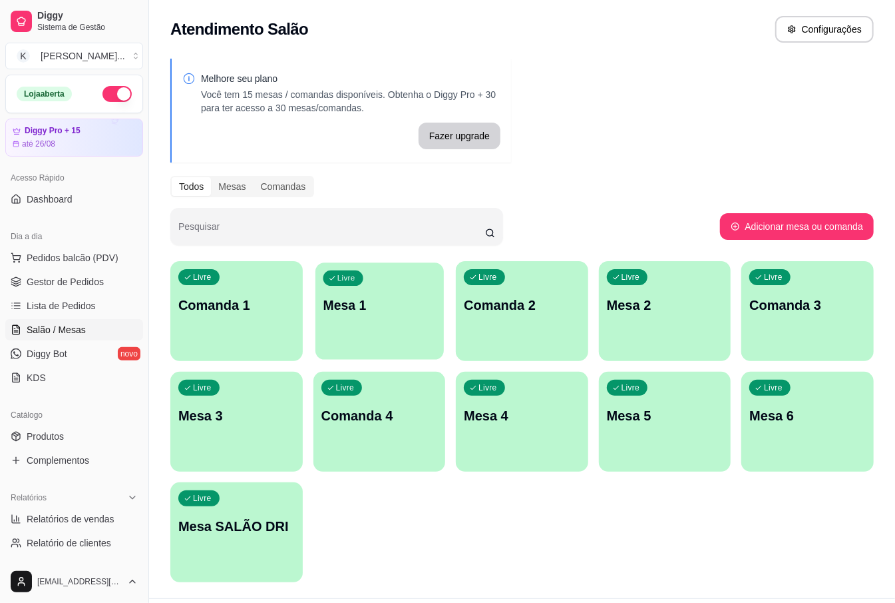
click at [397, 298] on p "Mesa 1" at bounding box center [379, 305] width 113 height 18
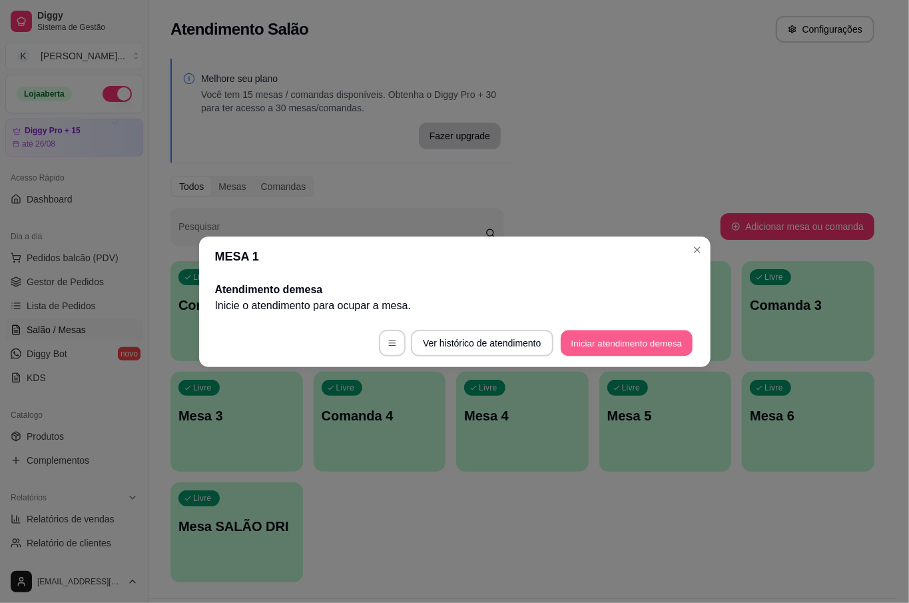
click at [643, 333] on button "Iniciar atendimento de mesa" at bounding box center [627, 343] width 132 height 26
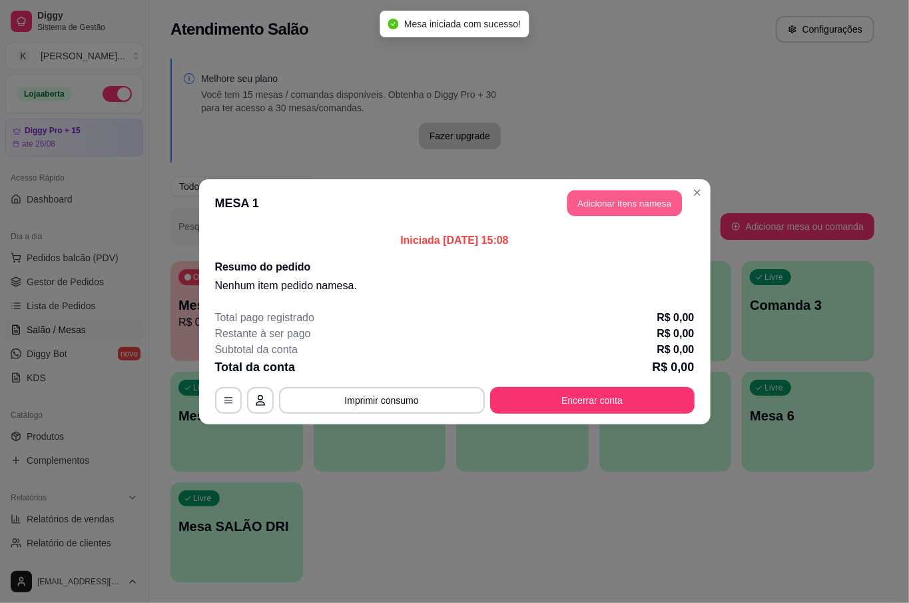
click at [597, 208] on button "Adicionar itens na mesa" at bounding box center [624, 203] width 115 height 26
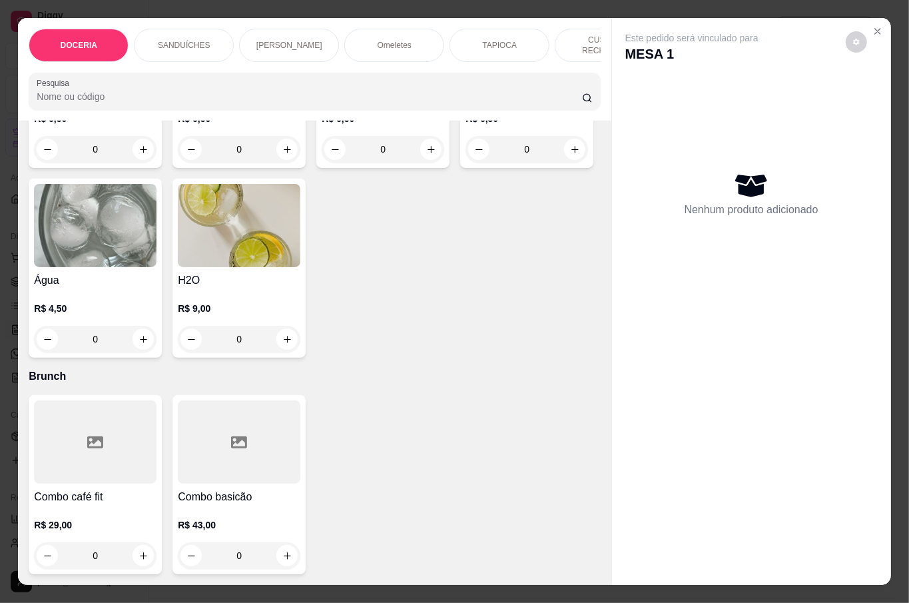
scroll to position [3462, 0]
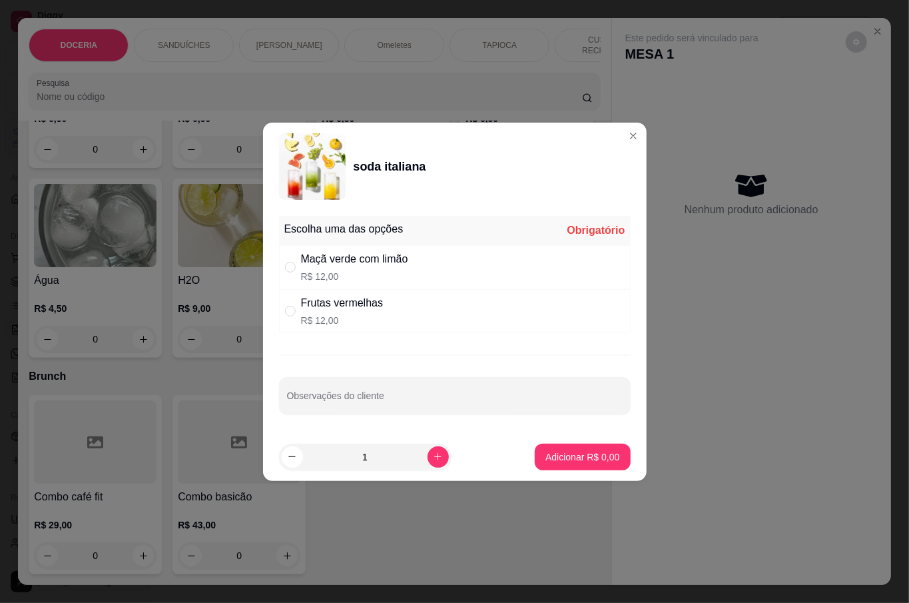
click at [322, 324] on p "R$ 12,00" at bounding box center [342, 320] width 83 height 13
radio input "true"
click at [585, 451] on p "Adicionar R$ 12,00" at bounding box center [579, 456] width 79 height 13
type input "1"
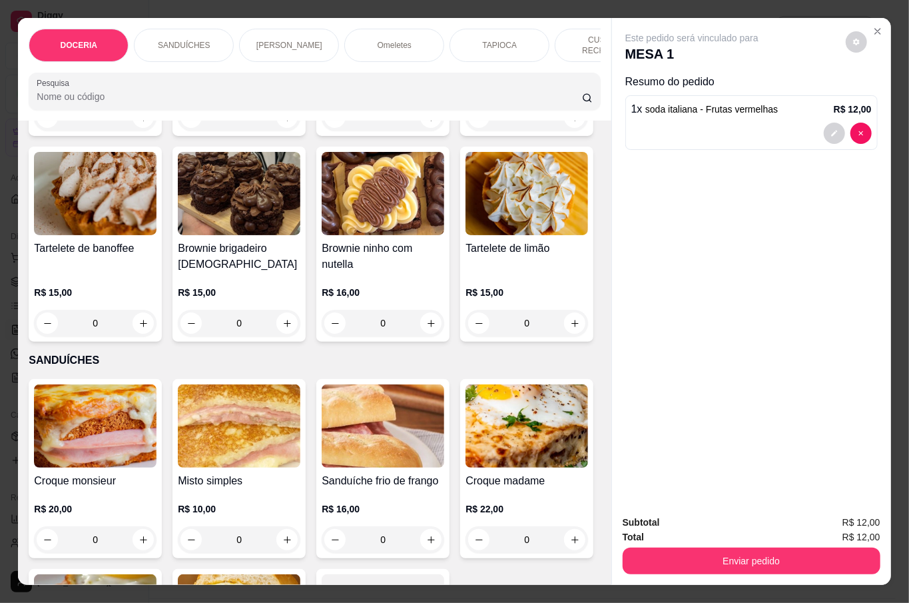
scroll to position [89, 0]
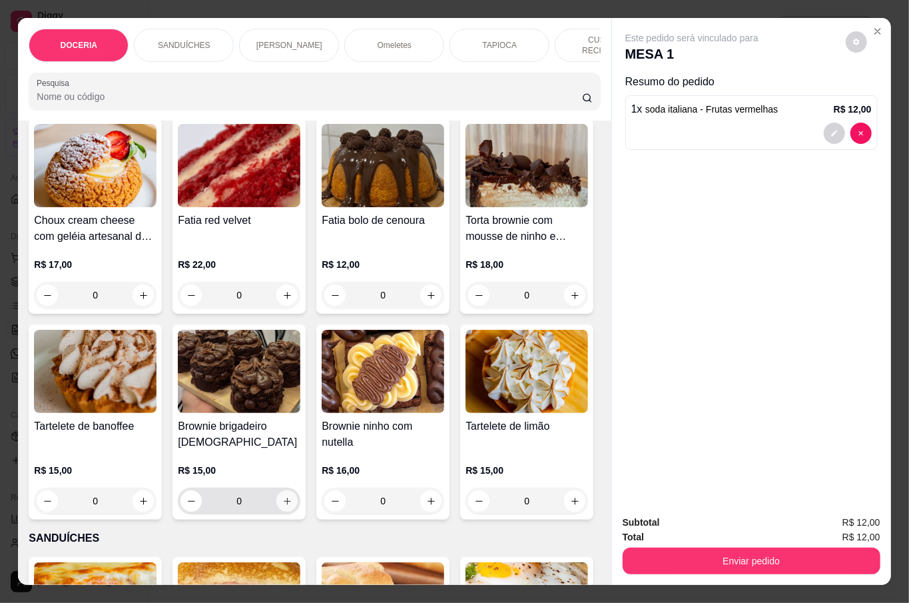
click at [298, 501] on button "increase-product-quantity" at bounding box center [286, 500] width 21 height 21
type input "1"
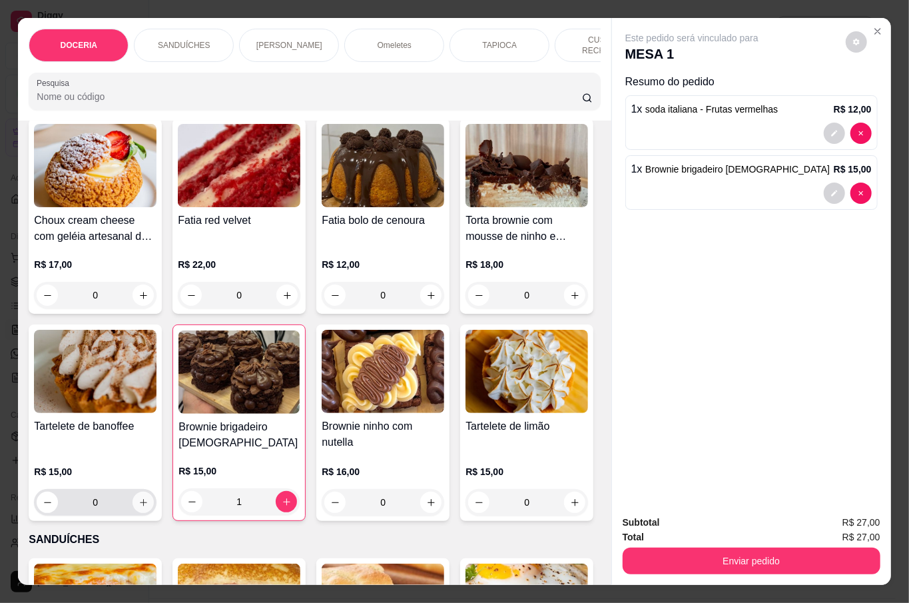
click at [148, 501] on icon "increase-product-quantity" at bounding box center [143, 502] width 10 height 10
type input "1"
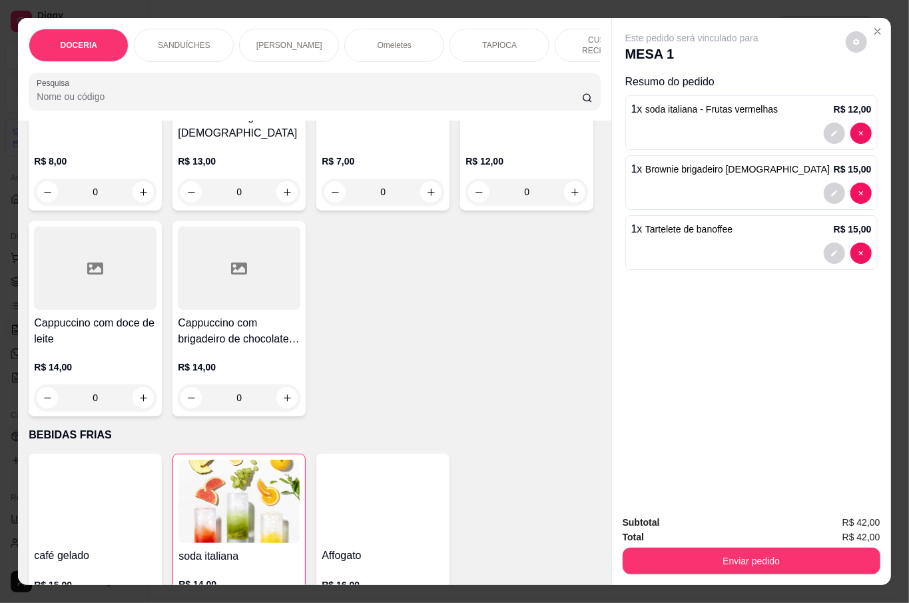
scroll to position [2574, 0]
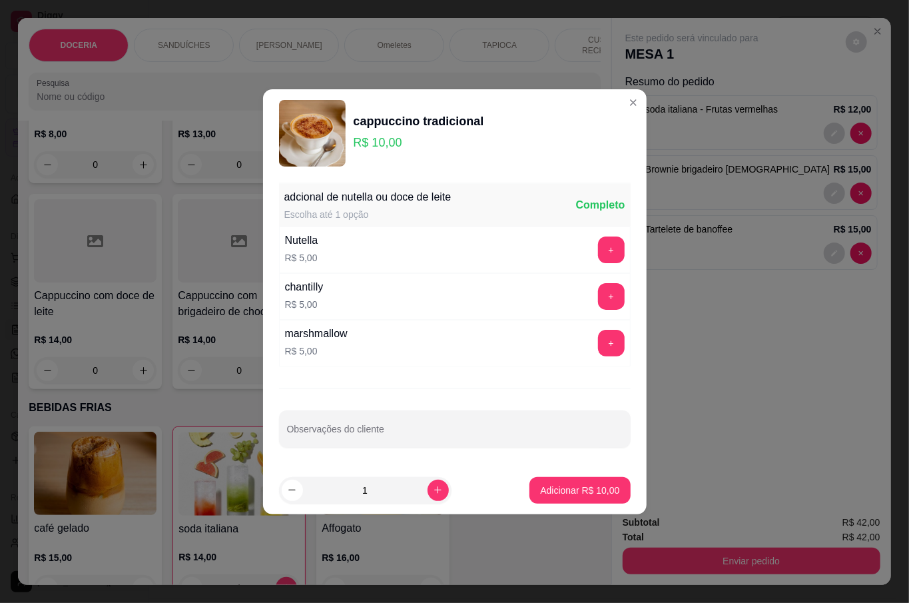
click at [553, 486] on p "Adicionar R$ 10,00" at bounding box center [579, 489] width 79 height 13
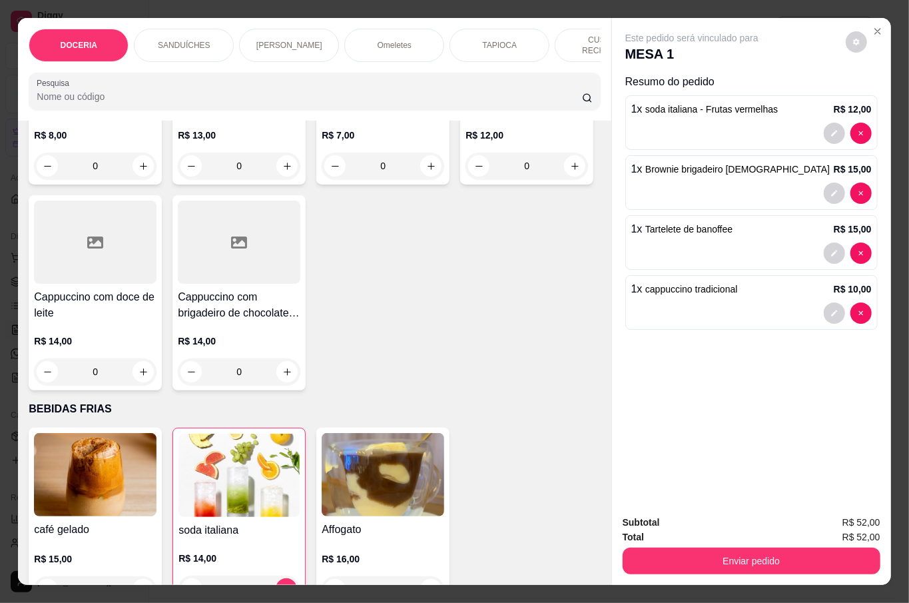
type input "1"
click at [763, 553] on button "Enviar pedido" at bounding box center [751, 560] width 250 height 26
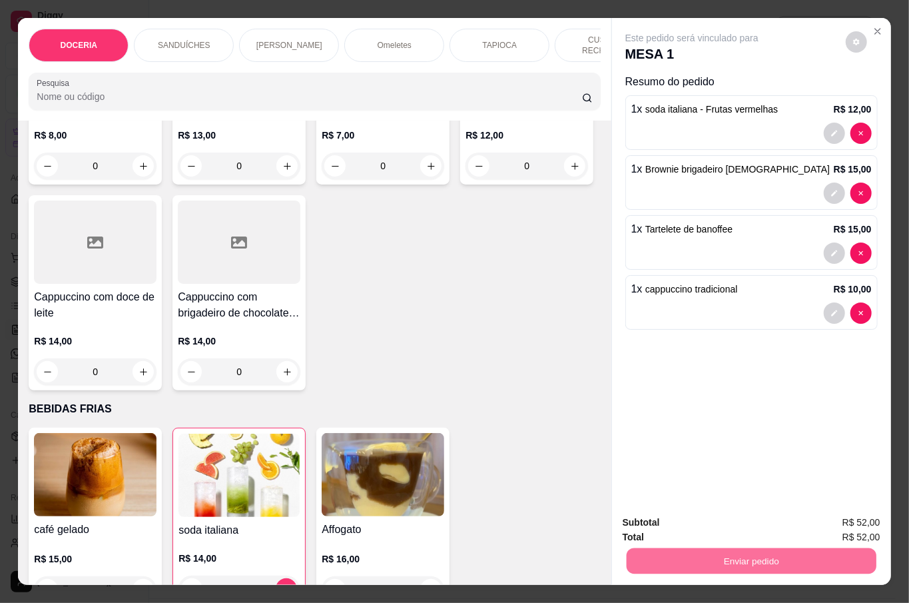
click at [678, 525] on button "Não registrar e enviar pedido" at bounding box center [705, 521] width 138 height 25
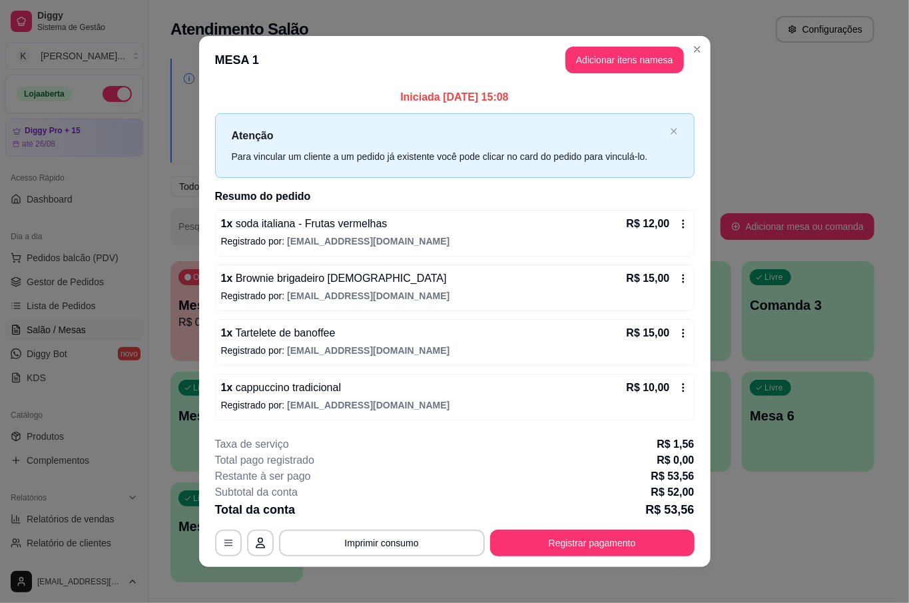
click at [677, 519] on p "R$ 53,56" at bounding box center [669, 509] width 49 height 19
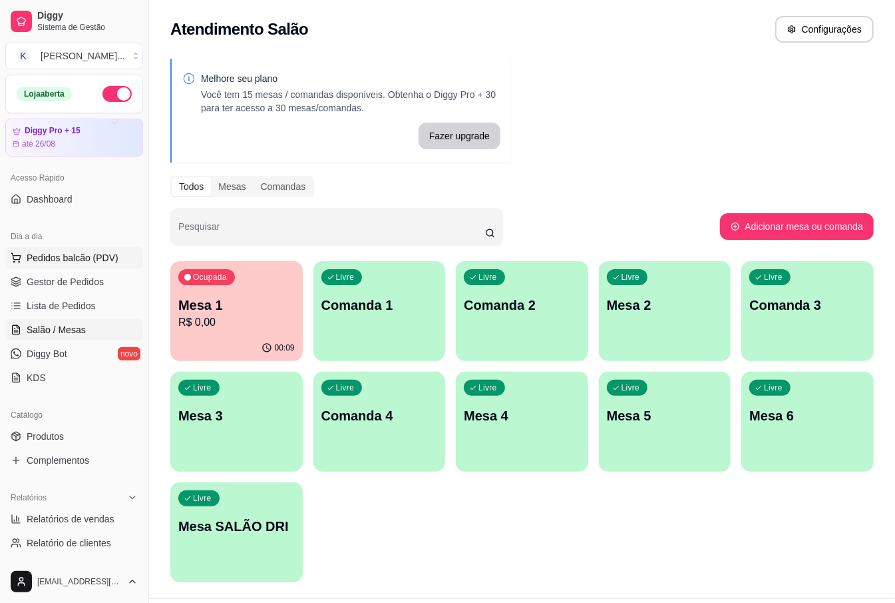
click at [68, 254] on span "Pedidos balcão (PDV)" at bounding box center [73, 257] width 92 height 13
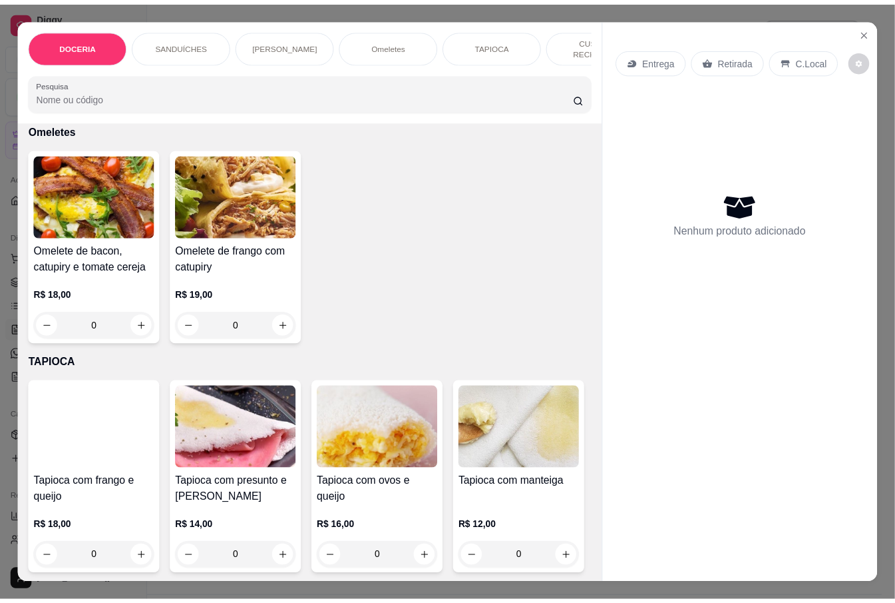
scroll to position [1118, 0]
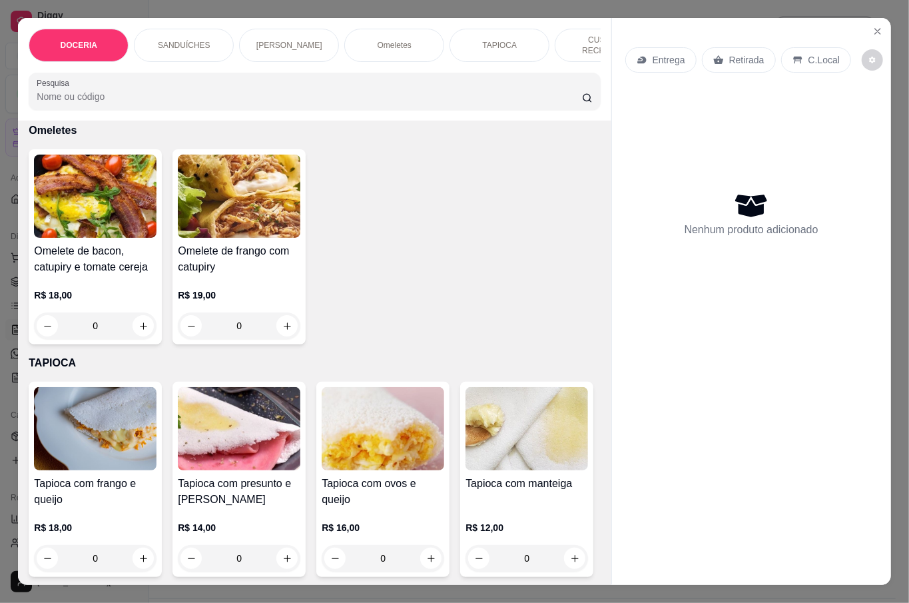
click at [101, 43] on h4 "Porção de pão de queijo" at bounding box center [95, 35] width 123 height 16
click at [867, 27] on button "Close" at bounding box center [877, 31] width 21 height 21
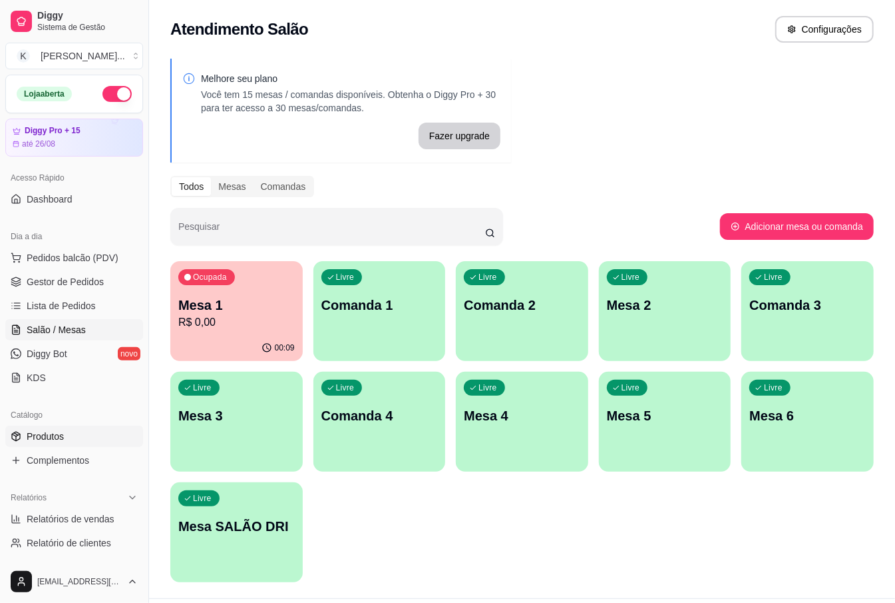
click at [32, 440] on span "Produtos" at bounding box center [45, 435] width 37 height 13
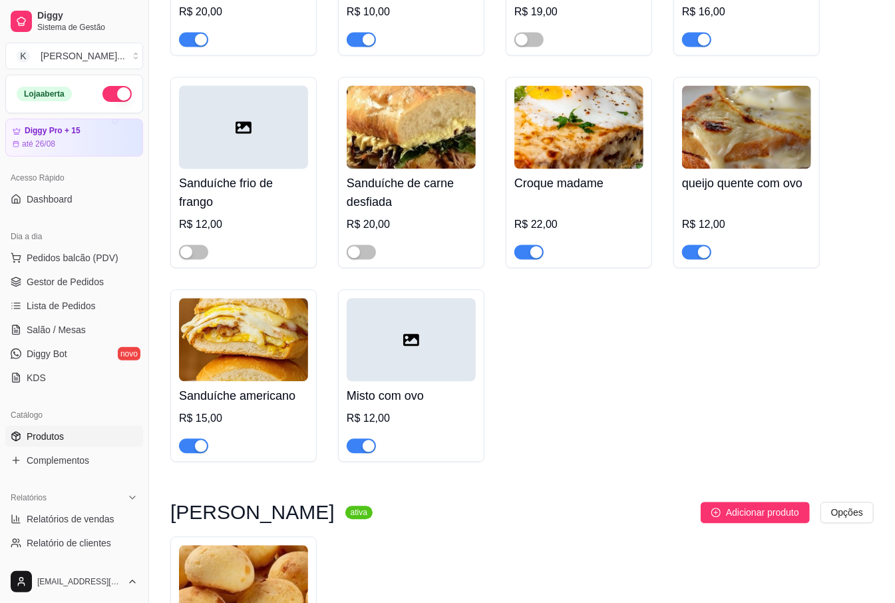
scroll to position [6924, 0]
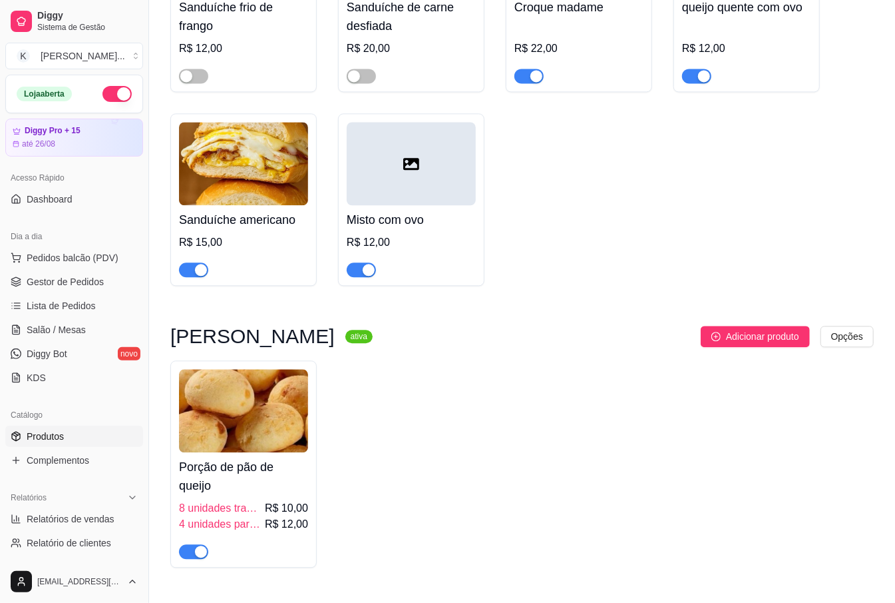
click at [201, 545] on div "button" at bounding box center [201, 551] width 12 height 12
click at [204, 544] on span "button" at bounding box center [193, 551] width 29 height 15
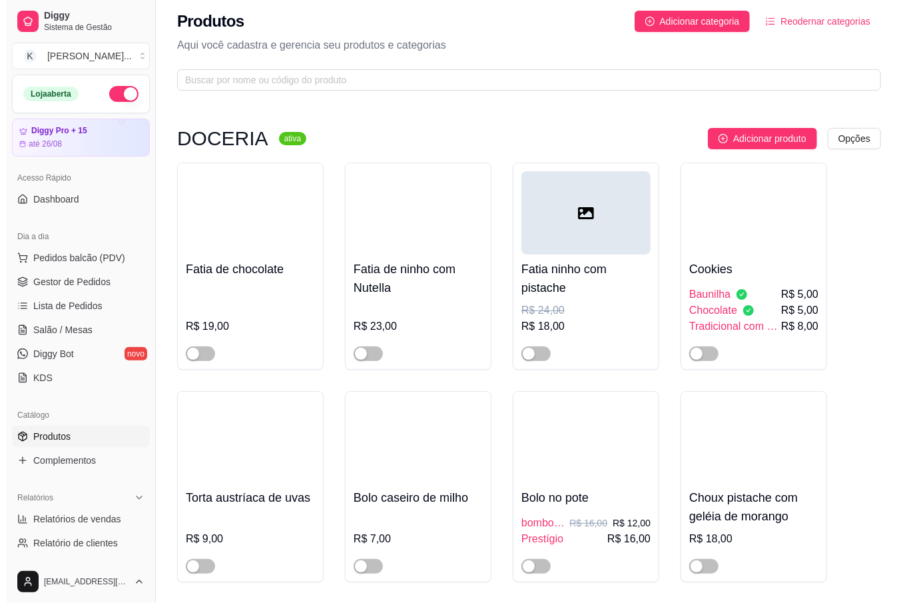
scroll to position [0, 0]
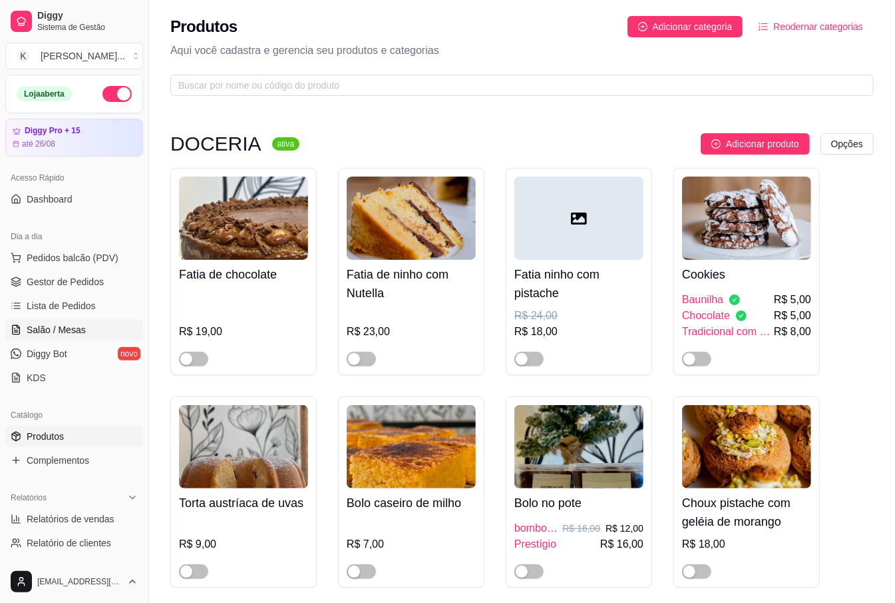
click at [47, 331] on span "Salão / Mesas" at bounding box center [56, 329] width 59 height 13
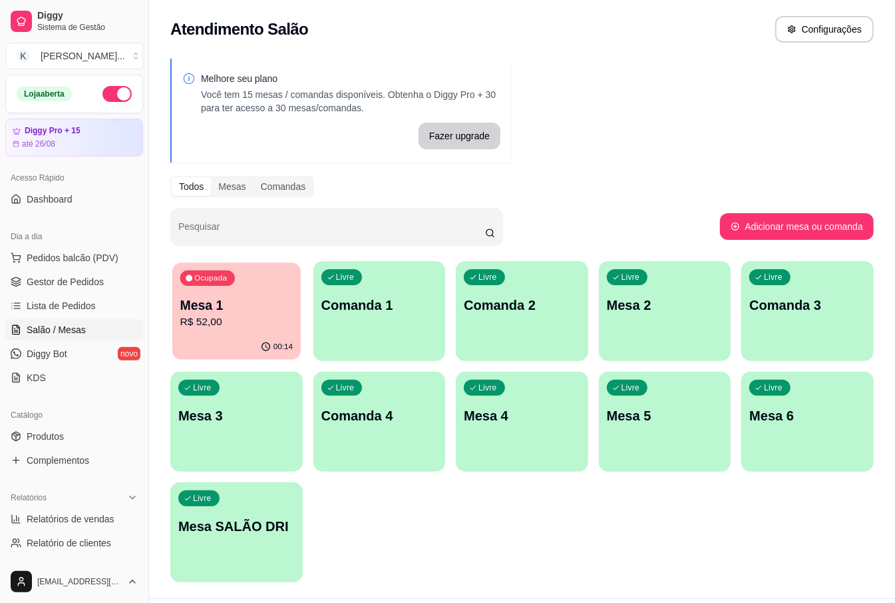
click at [201, 298] on p "Mesa 1" at bounding box center [236, 305] width 113 height 18
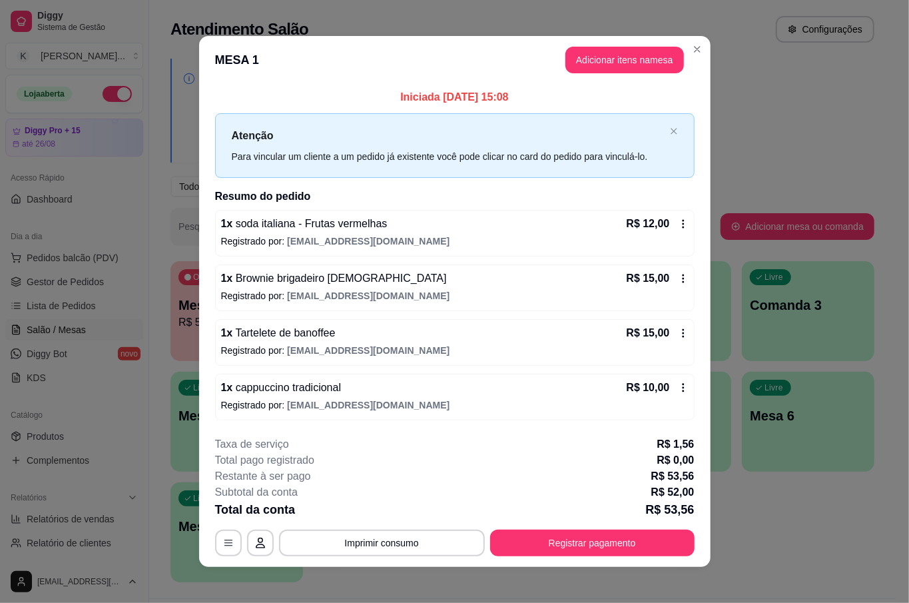
scroll to position [8, 0]
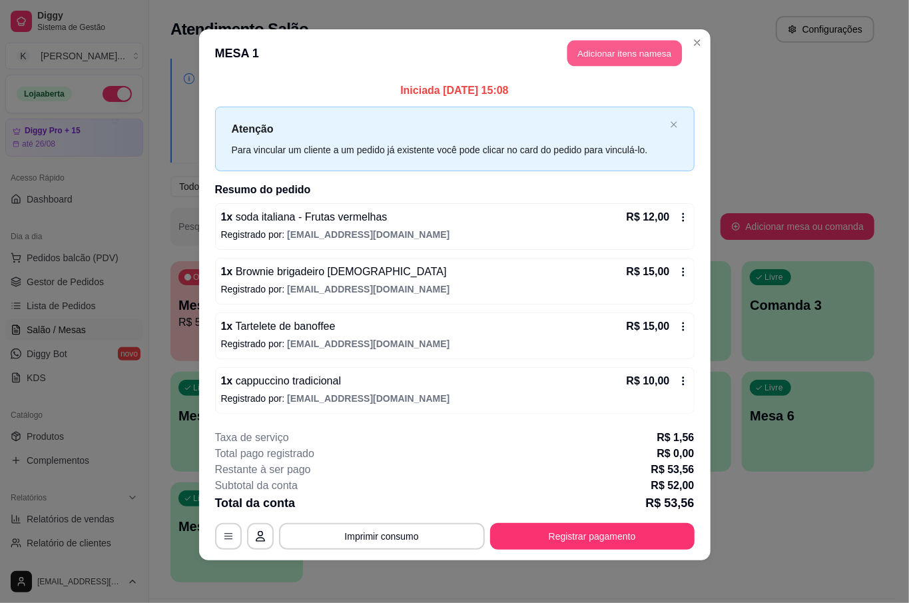
click at [616, 43] on button "Adicionar itens na mesa" at bounding box center [624, 54] width 115 height 26
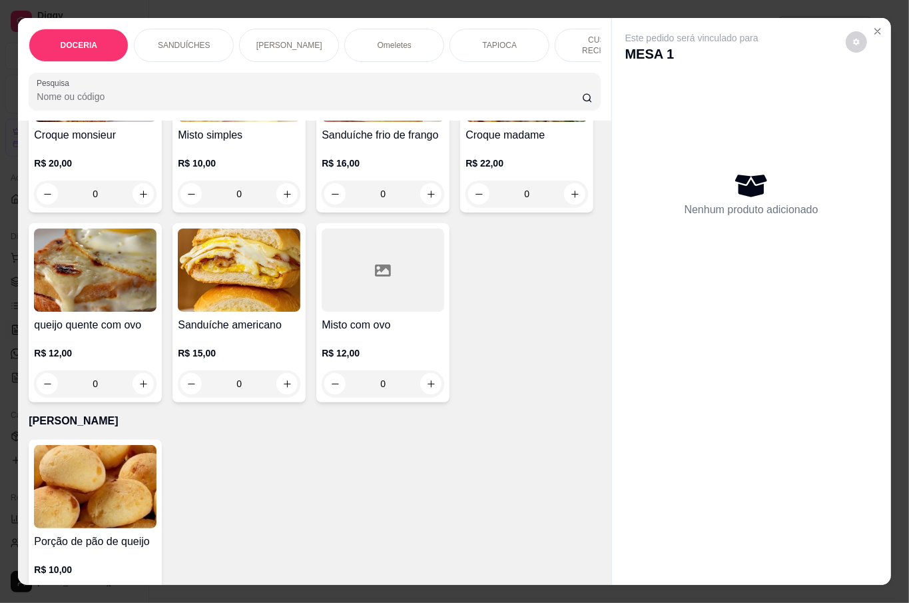
scroll to position [1332, 0]
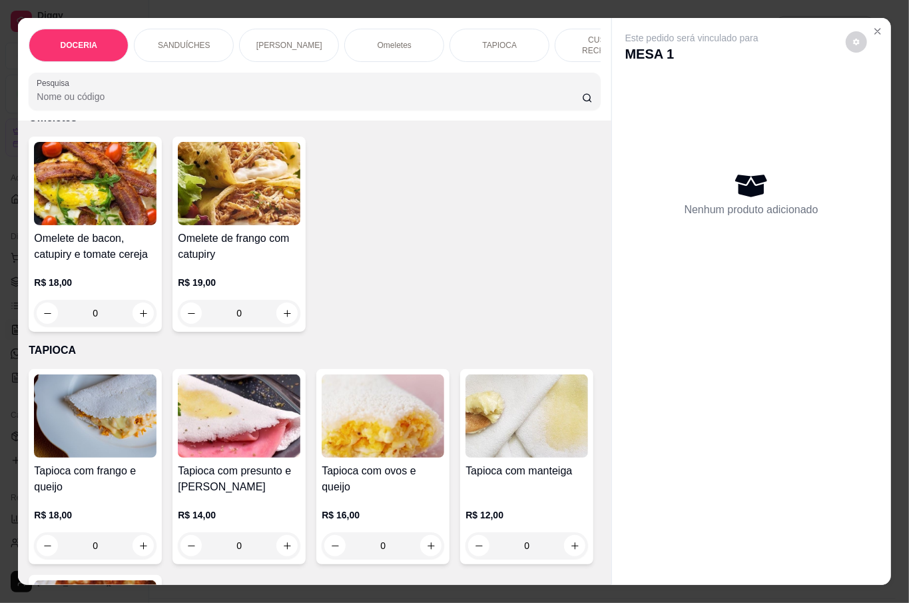
click at [136, 94] on div "0" at bounding box center [95, 80] width 123 height 27
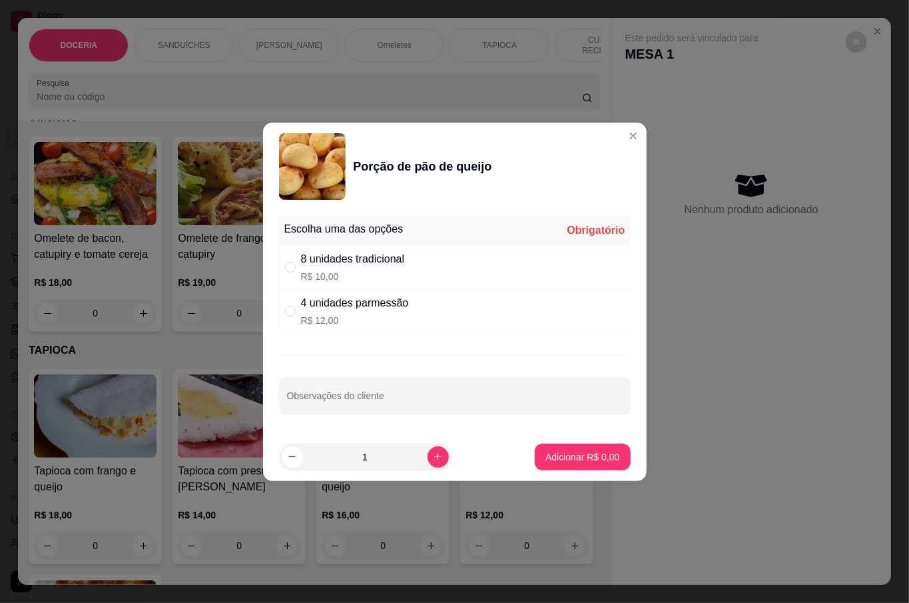
click at [305, 310] on div "4 unidades parmessão R$ 12,00" at bounding box center [355, 311] width 108 height 32
radio input "true"
click at [427, 449] on button "increase-product-quantity" at bounding box center [437, 456] width 21 height 21
type input "2"
click at [547, 451] on p "Adicionar R$ 24,00" at bounding box center [579, 456] width 79 height 13
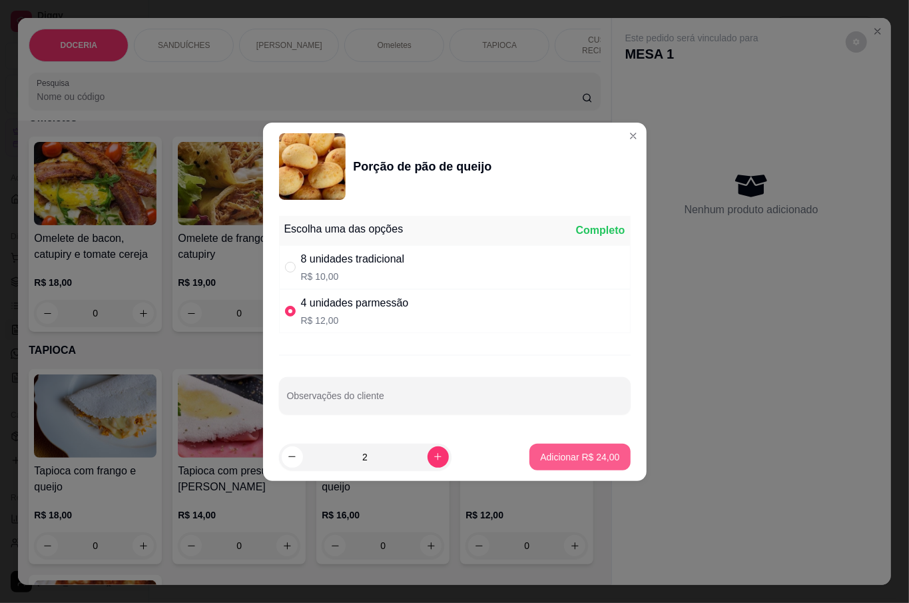
type input "2"
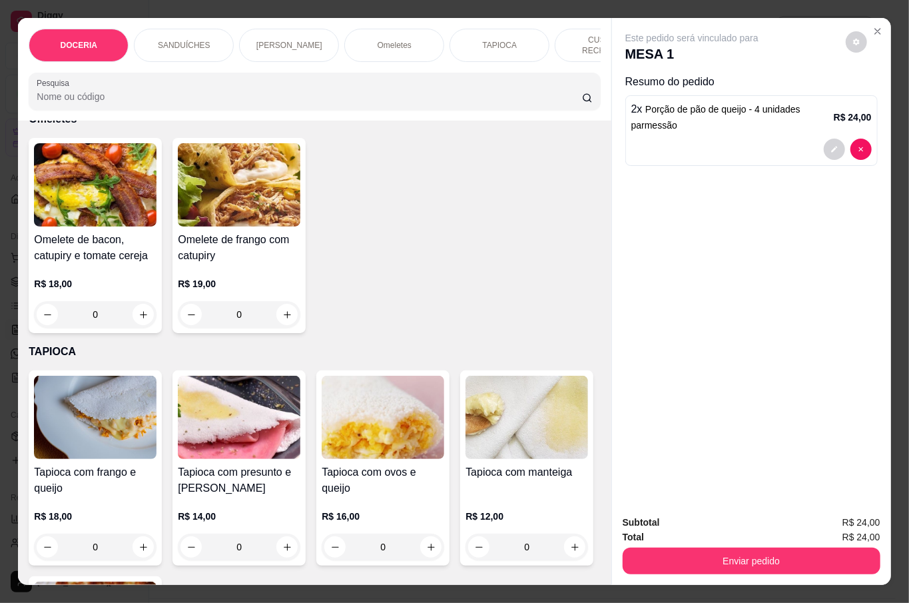
scroll to position [1332, 0]
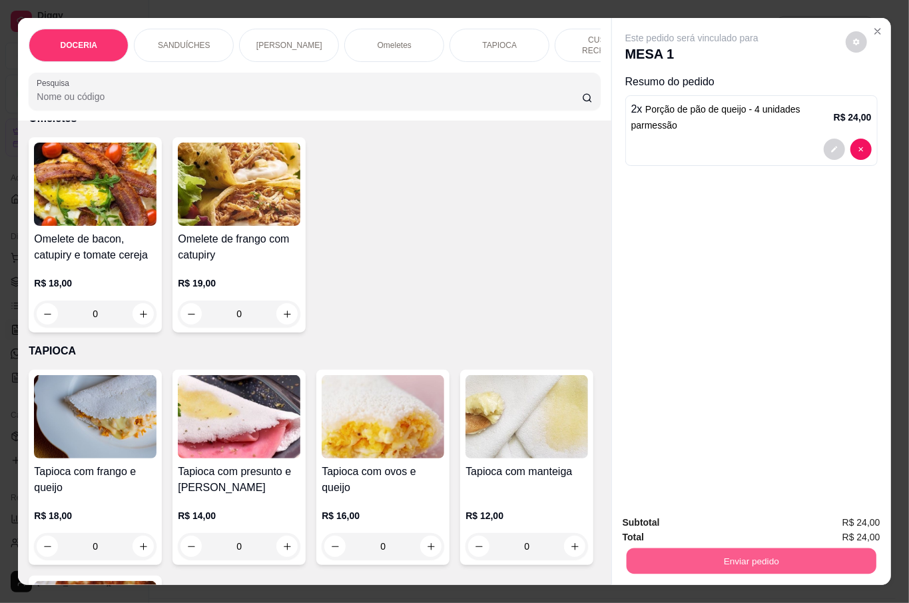
click at [738, 547] on button "Enviar pedido" at bounding box center [751, 560] width 250 height 26
click at [740, 523] on button "Não registrar e enviar pedido" at bounding box center [705, 521] width 134 height 25
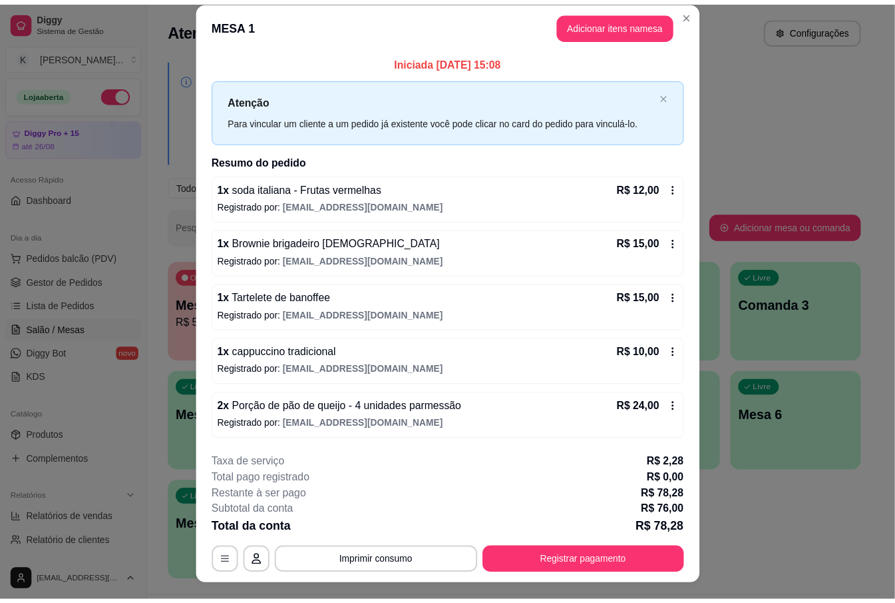
scroll to position [0, 0]
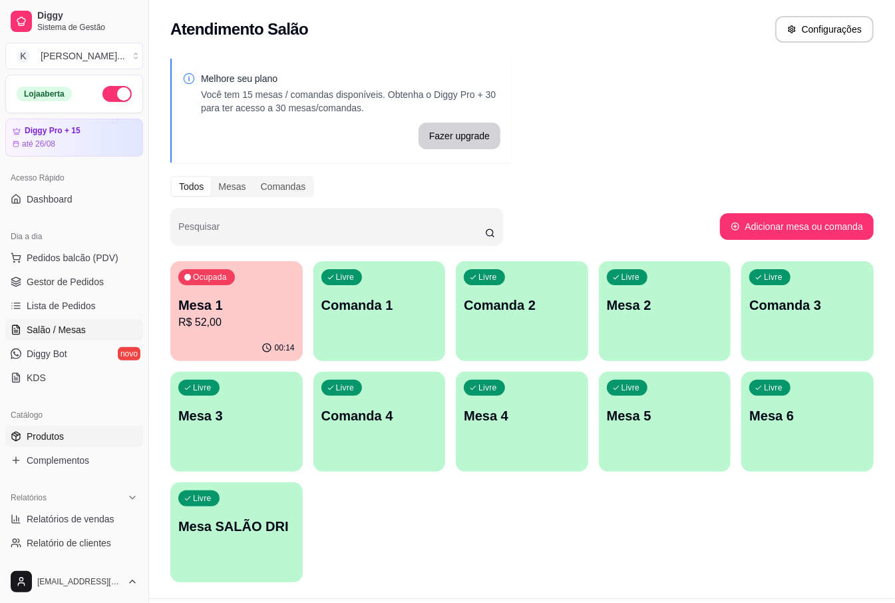
click at [63, 441] on span "Produtos" at bounding box center [45, 435] width 37 height 13
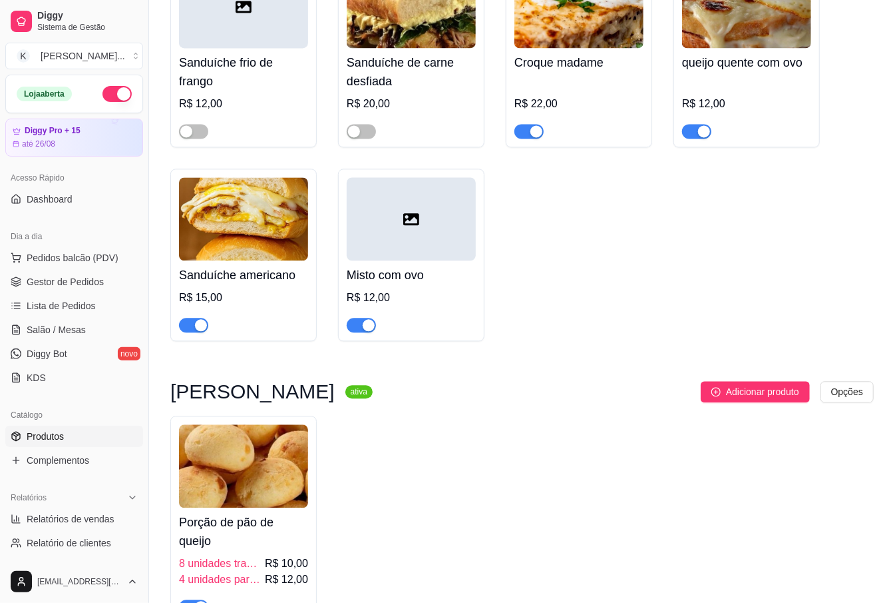
scroll to position [7013, 0]
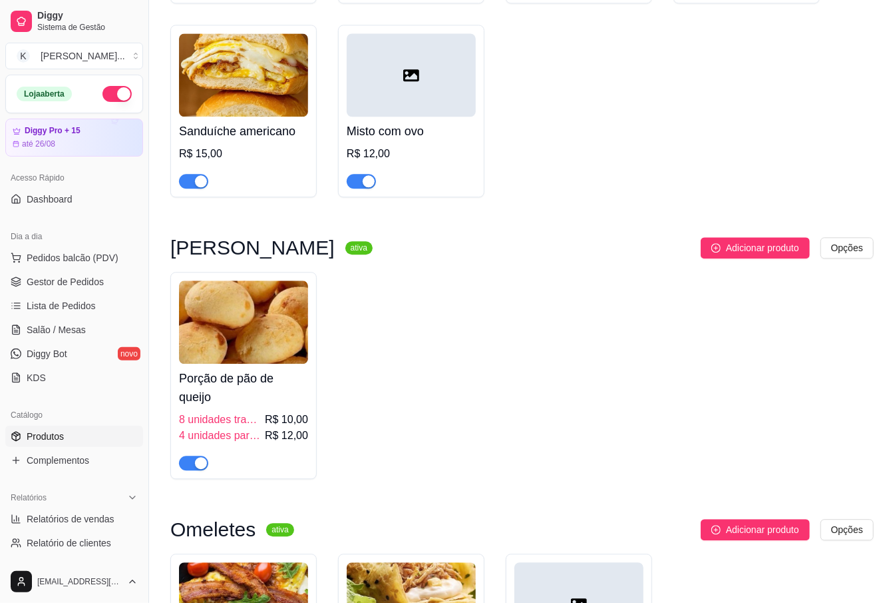
click at [198, 457] on div "button" at bounding box center [201, 463] width 12 height 12
click at [248, 369] on h4 "Porção de pão de queijo" at bounding box center [243, 387] width 129 height 37
click at [59, 286] on span "Gestor de Pedidos" at bounding box center [65, 281] width 77 height 13
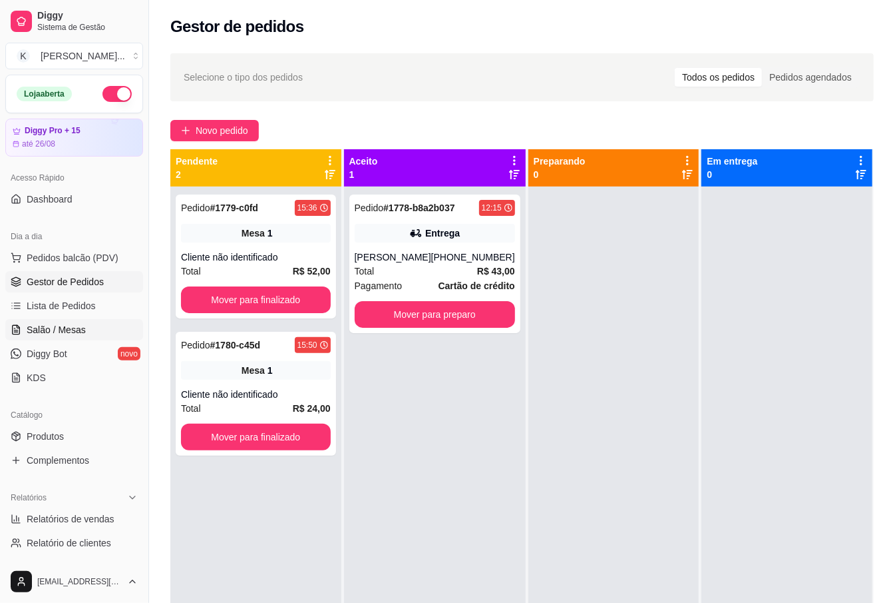
click at [61, 329] on span "Salão / Mesas" at bounding box center [56, 329] width 59 height 13
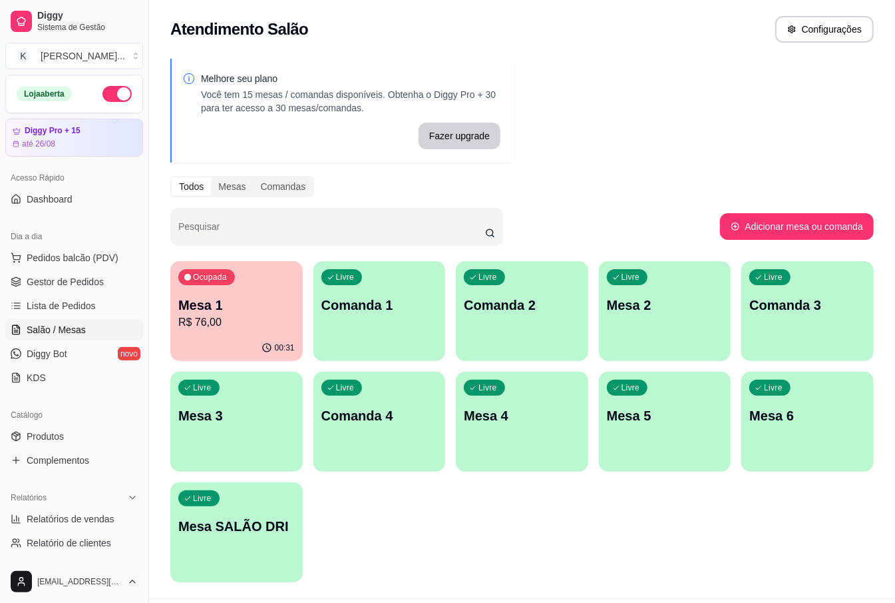
click at [264, 323] on p "R$ 76,00" at bounding box center [236, 322] width 117 height 16
click at [644, 309] on p "Mesa 2" at bounding box center [665, 305] width 113 height 18
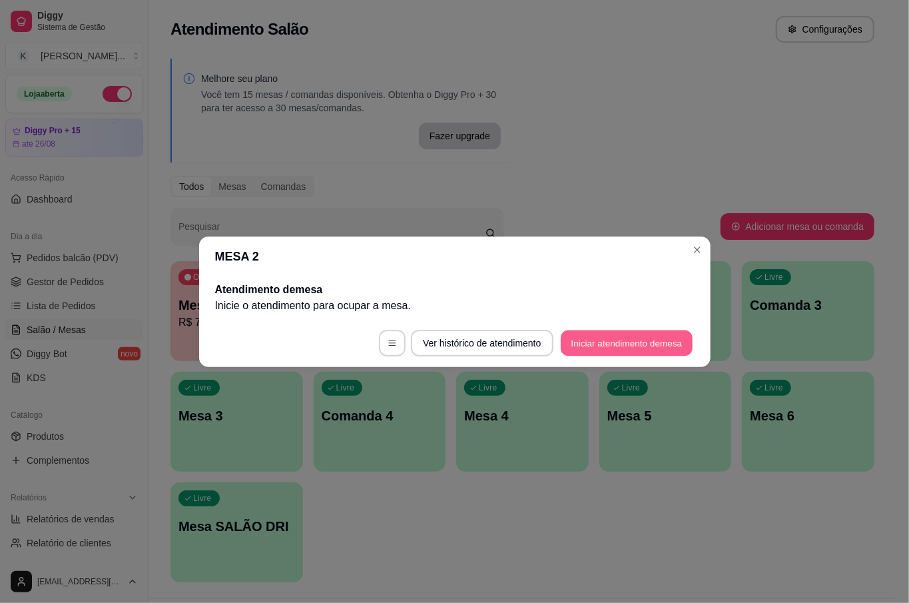
click at [646, 334] on button "Iniciar atendimento de mesa" at bounding box center [627, 343] width 132 height 26
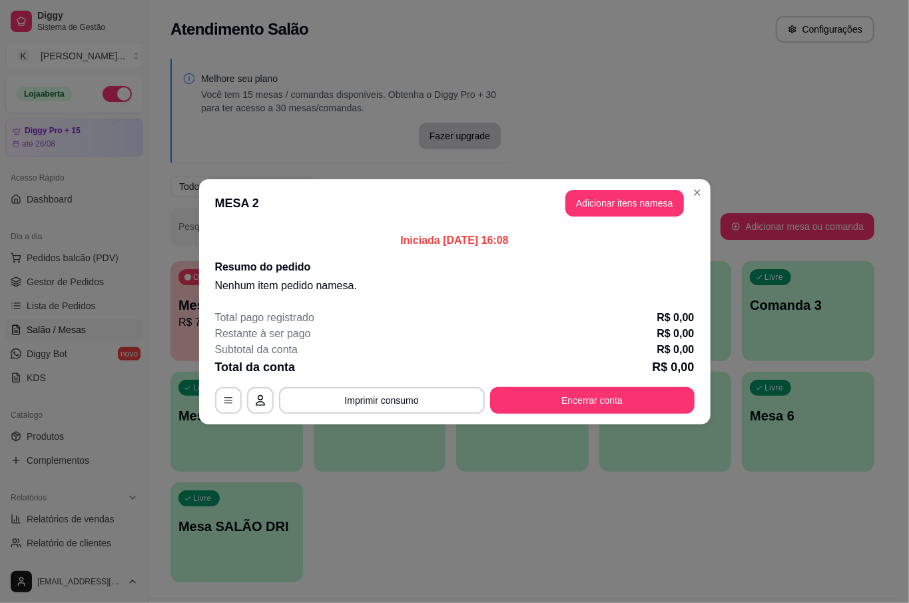
click at [585, 187] on header "MESA 2 Adicionar itens na mesa" at bounding box center [454, 203] width 511 height 48
click at [585, 197] on button "Adicionar itens na mesa" at bounding box center [624, 203] width 119 height 27
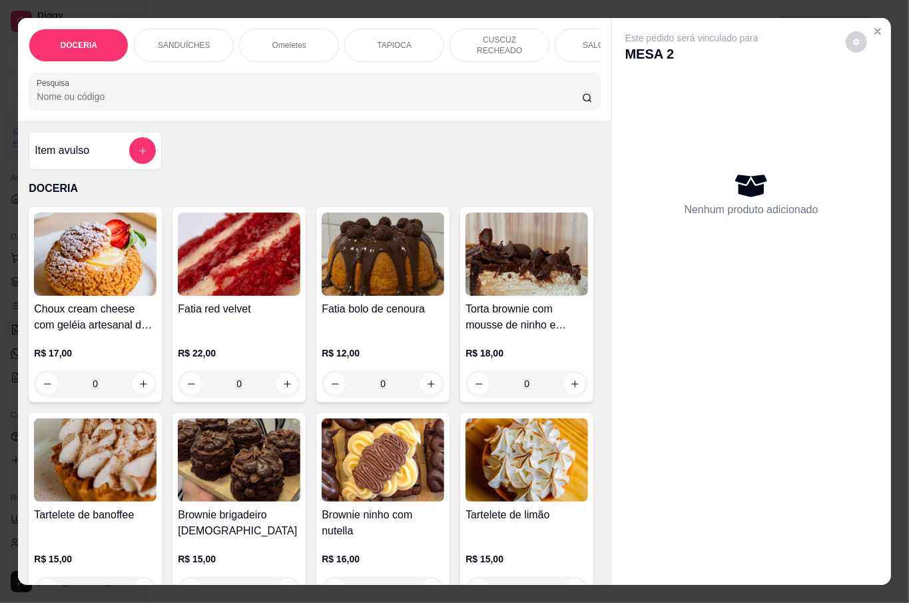
scroll to position [89, 0]
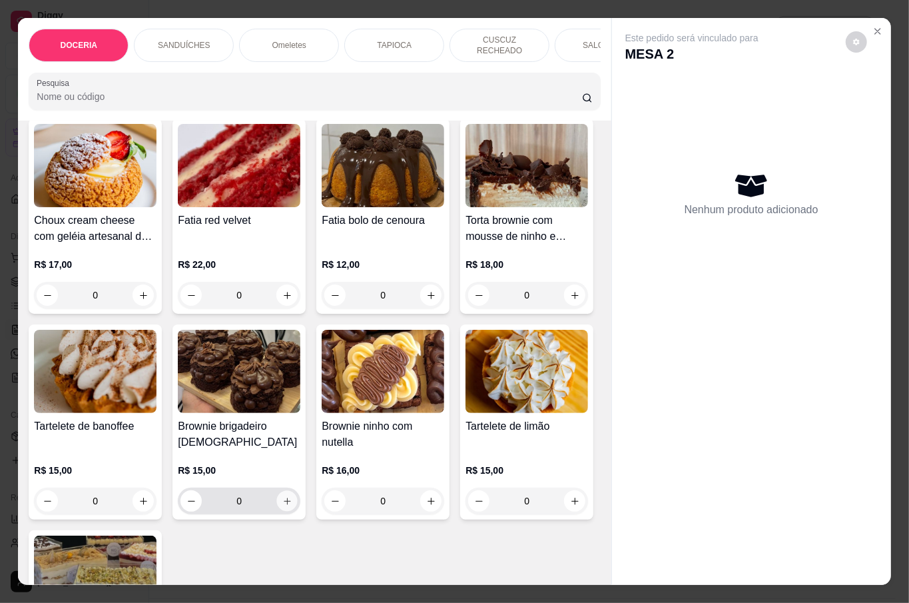
click at [298, 501] on button "increase-product-quantity" at bounding box center [287, 501] width 21 height 21
type input "1"
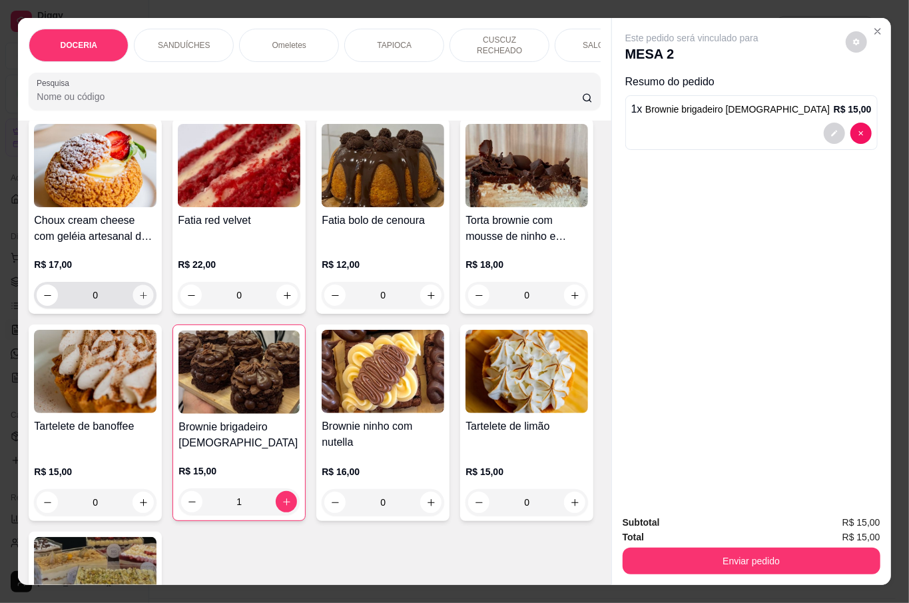
click at [134, 286] on button "increase-product-quantity" at bounding box center [143, 295] width 21 height 21
type input "1"
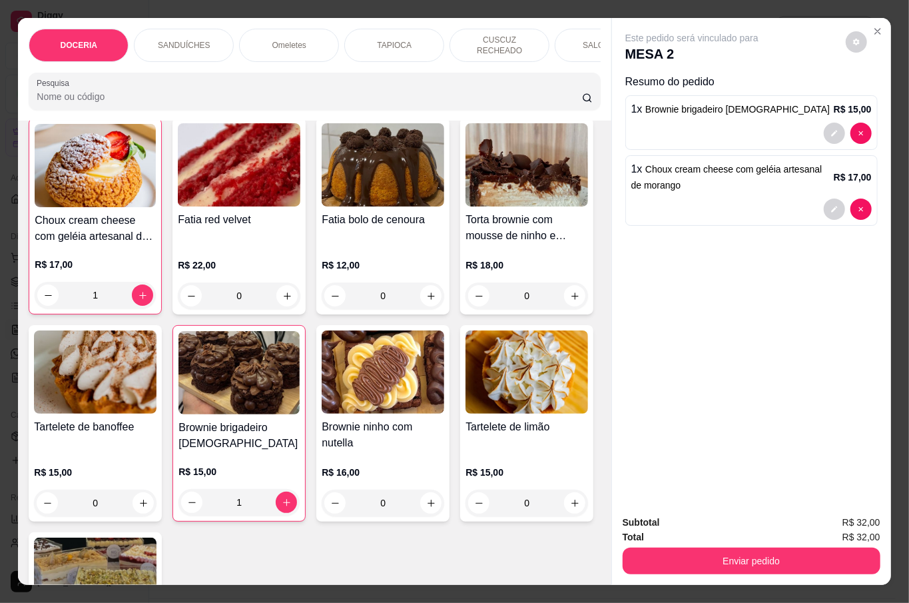
scroll to position [356, 0]
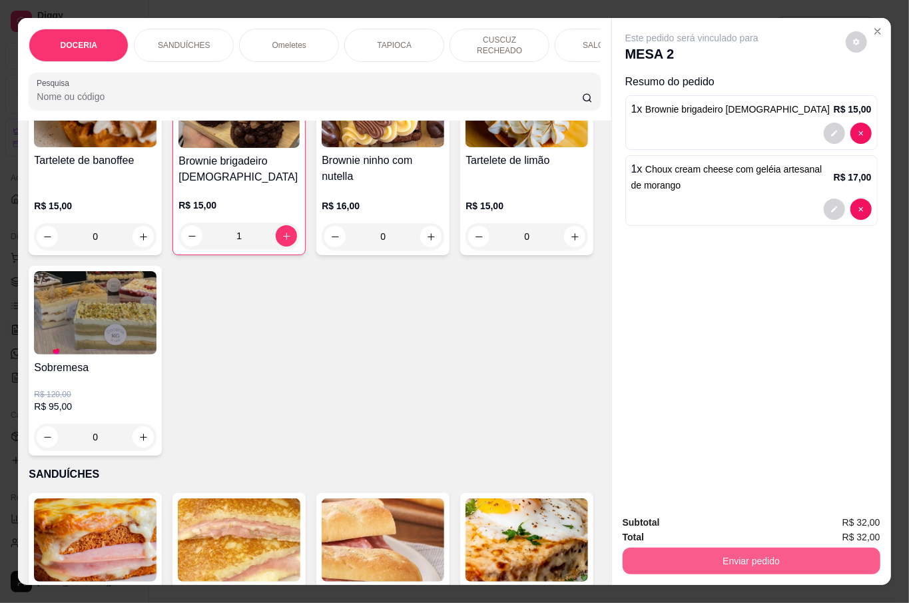
click at [752, 559] on button "Enviar pedido" at bounding box center [751, 560] width 258 height 27
click at [730, 523] on button "Não registrar e enviar pedido" at bounding box center [705, 521] width 134 height 25
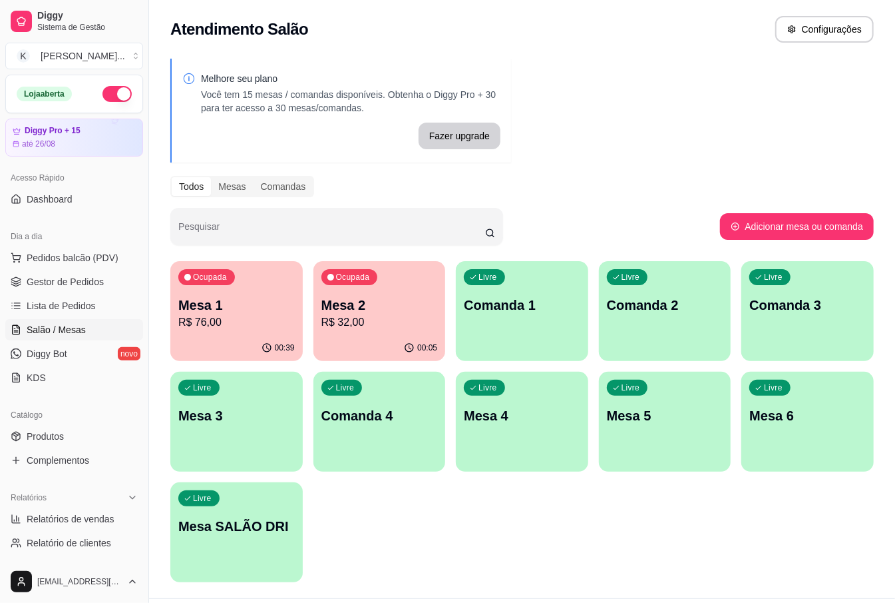
click at [677, 332] on div "Livre Comanda 2" at bounding box center [665, 303] width 132 height 84
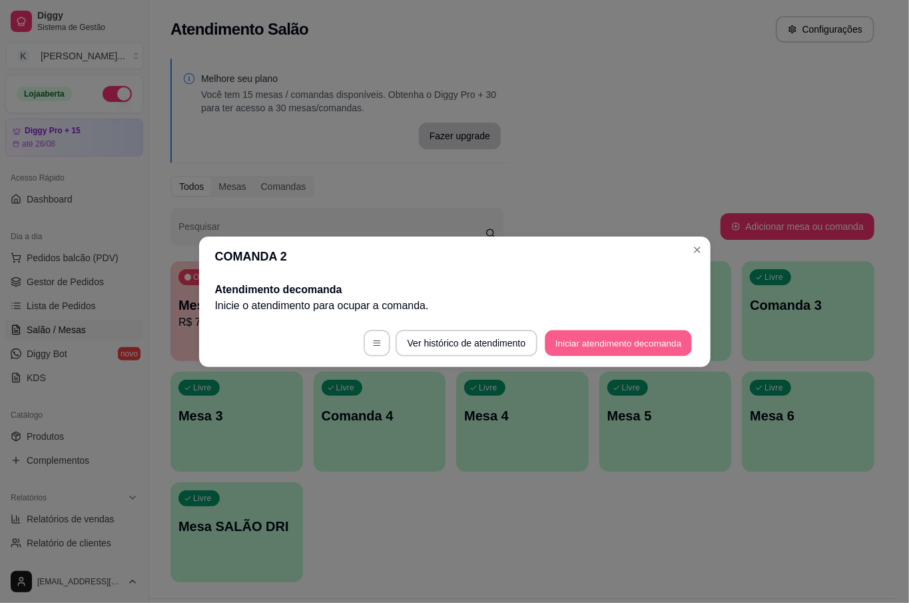
click at [581, 346] on button "Iniciar atendimento de comanda" at bounding box center [618, 343] width 147 height 26
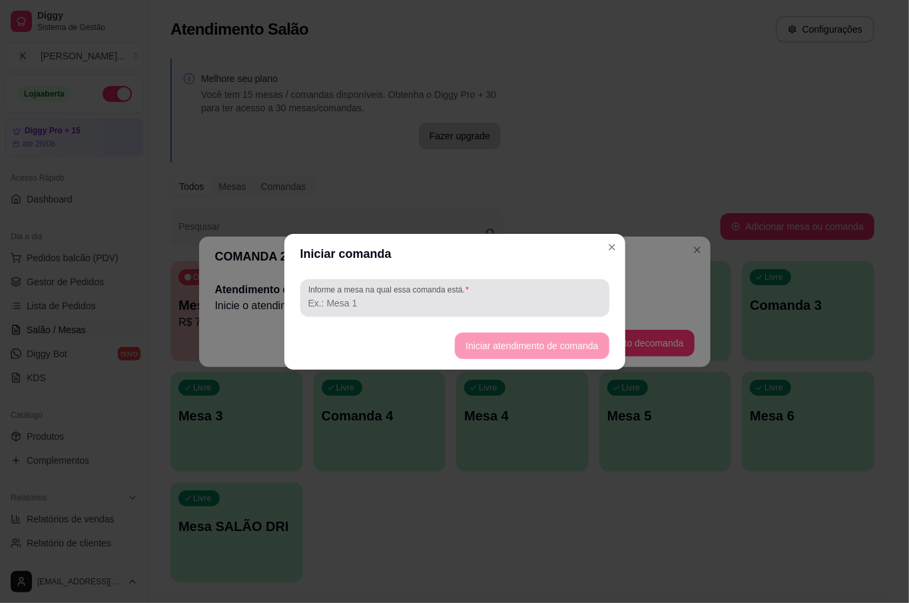
click at [425, 294] on label "Informe a mesa na qual essa comanda está." at bounding box center [390, 289] width 165 height 11
click at [425, 296] on input "Informe a mesa na qual essa comanda está." at bounding box center [454, 302] width 293 height 13
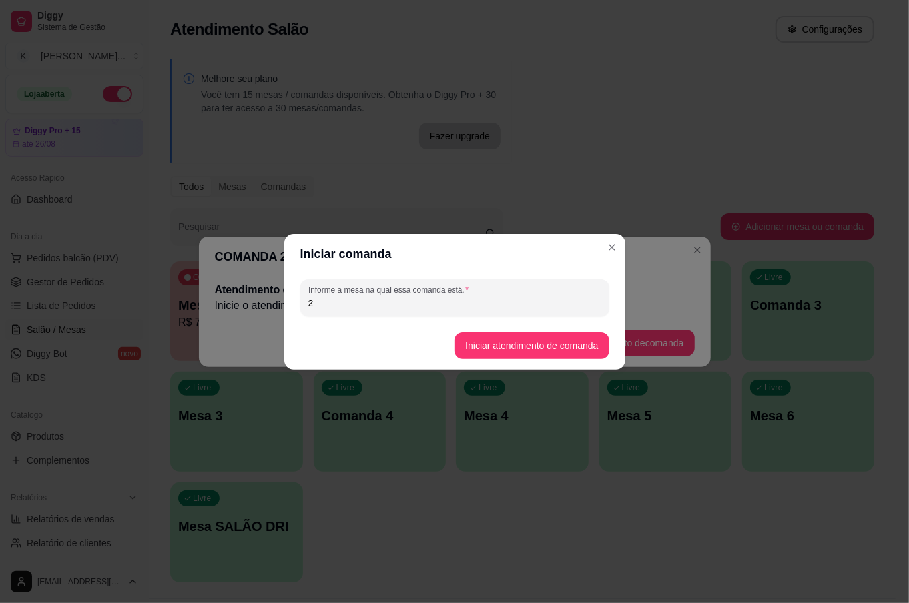
type input "2"
click at [563, 345] on button "Iniciar atendimento de comanda" at bounding box center [532, 345] width 154 height 27
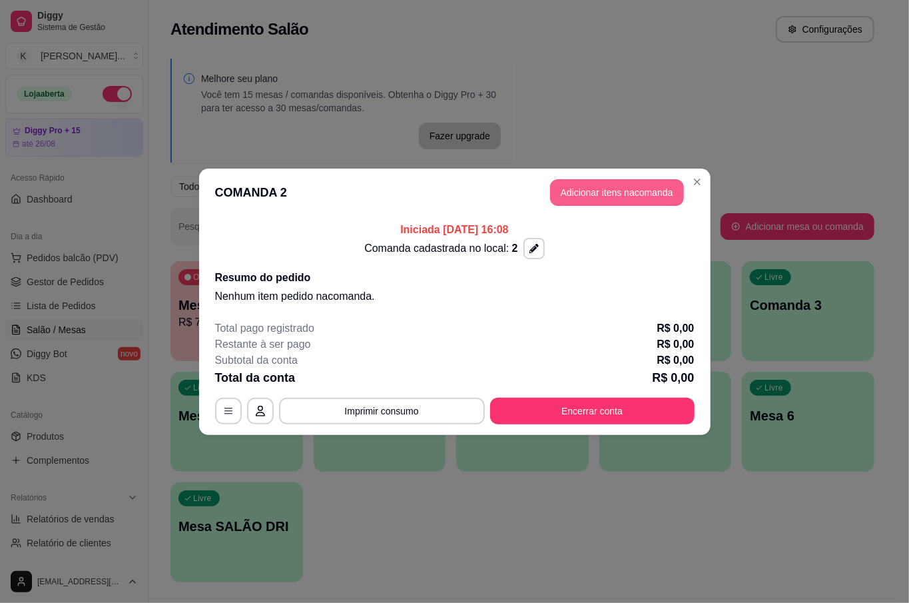
click at [586, 193] on button "Adicionar itens na comanda" at bounding box center [617, 192] width 134 height 27
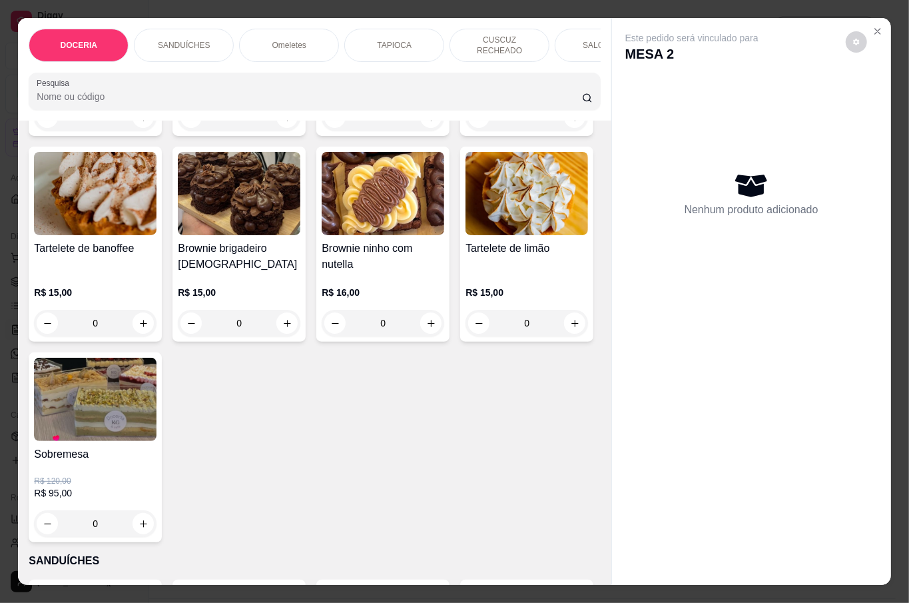
scroll to position [0, 0]
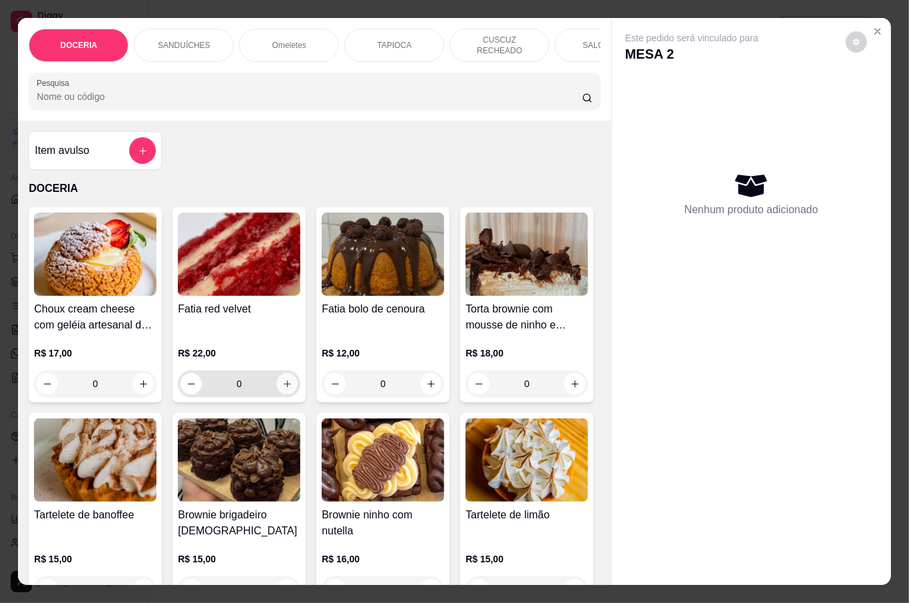
click at [288, 387] on button "increase-product-quantity" at bounding box center [286, 383] width 21 height 21
type input "1"
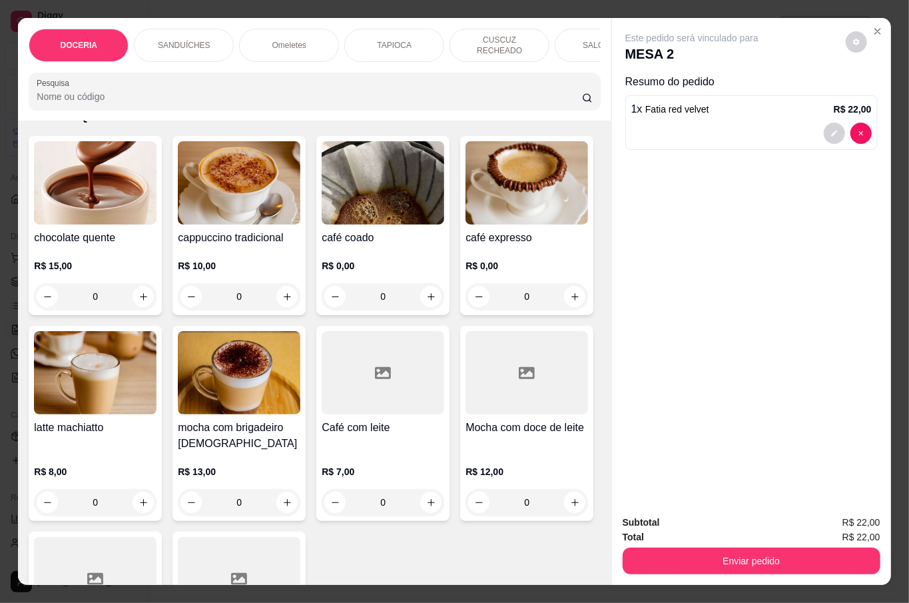
scroll to position [2308, 0]
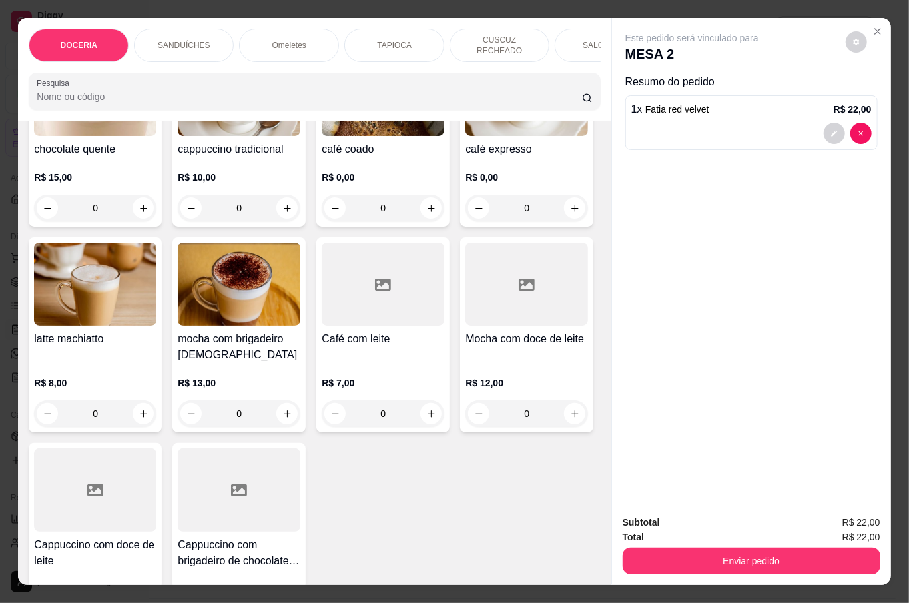
click at [274, 221] on div "0" at bounding box center [239, 207] width 123 height 27
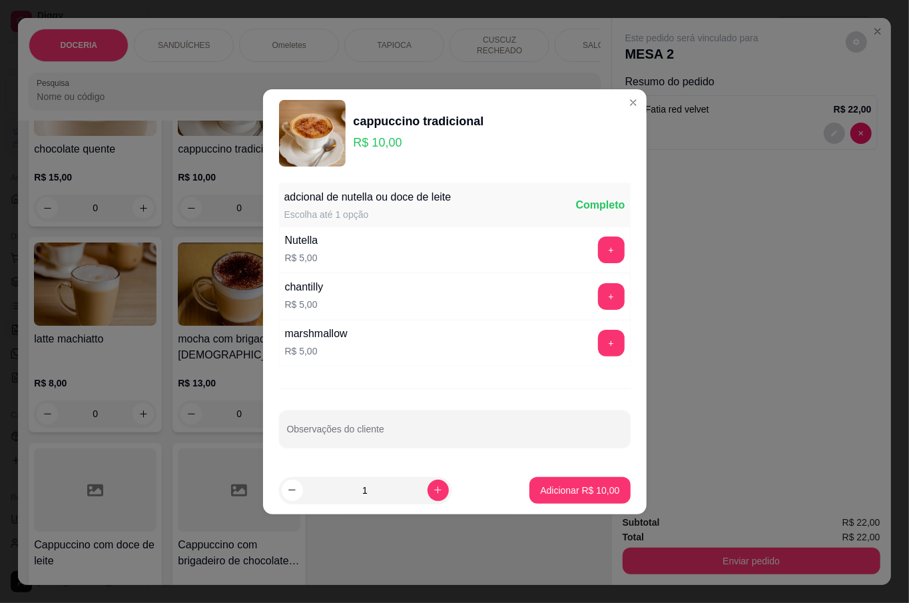
click at [557, 486] on p "Adicionar R$ 10,00" at bounding box center [579, 489] width 79 height 13
type input "1"
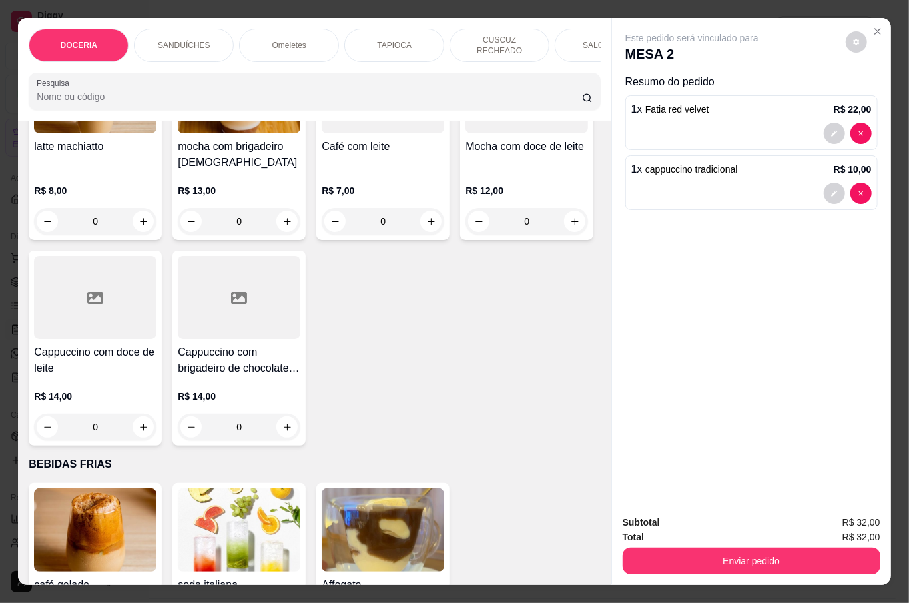
scroll to position [2057, 0]
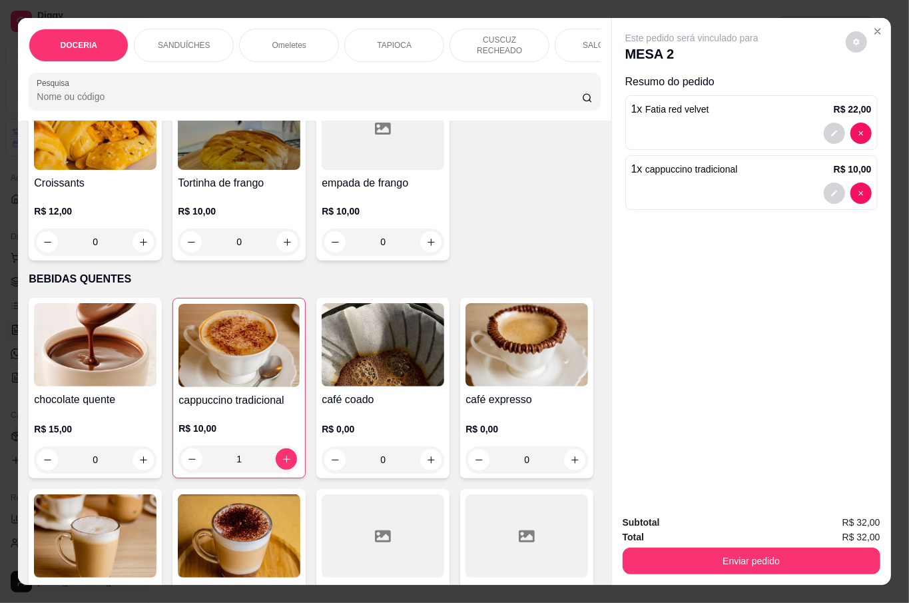
click at [133, 255] on div "0" at bounding box center [95, 241] width 123 height 27
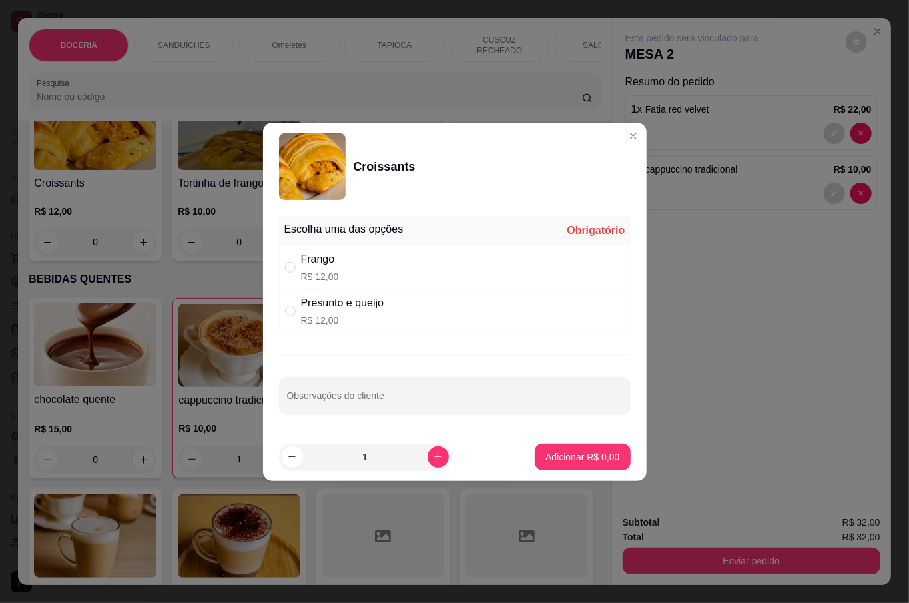
click at [349, 275] on div "Frango R$ 12,00" at bounding box center [455, 267] width 352 height 44
radio input "true"
click at [554, 455] on p "Adicionar R$ 12,00" at bounding box center [579, 456] width 79 height 13
type input "1"
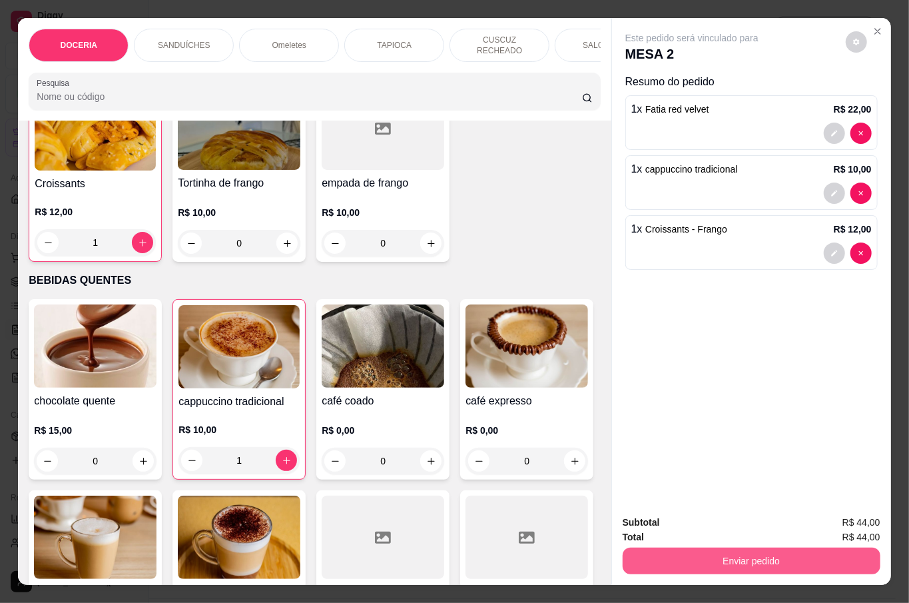
click at [688, 551] on button "Enviar pedido" at bounding box center [751, 560] width 258 height 27
click at [752, 517] on button "Não registrar e enviar pedido" at bounding box center [705, 521] width 138 height 25
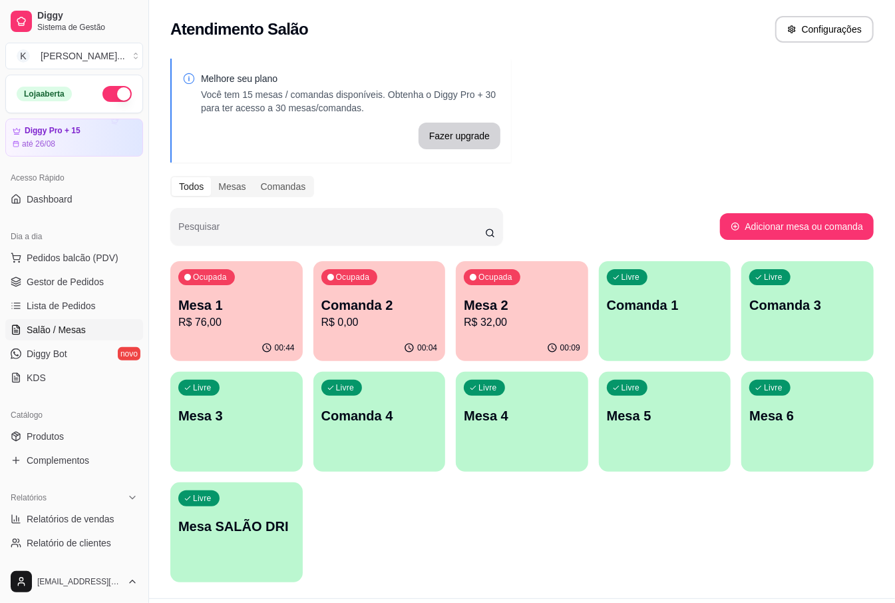
click at [624, 547] on div "Ocupada Mesa 1 R$ 76,00 00:44 Ocupada Comanda 2 R$ 0,00 00:04 Ocupada Mesa 2 R$…" at bounding box center [522, 421] width 704 height 321
click at [208, 297] on p "Mesa 1" at bounding box center [236, 305] width 117 height 19
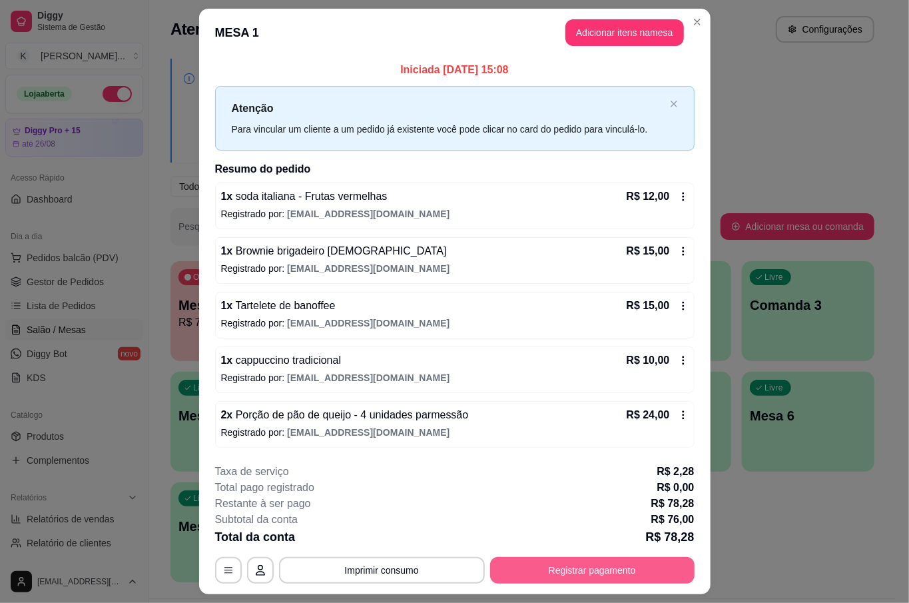
click at [634, 566] on button "Registrar pagamento" at bounding box center [592, 570] width 204 height 27
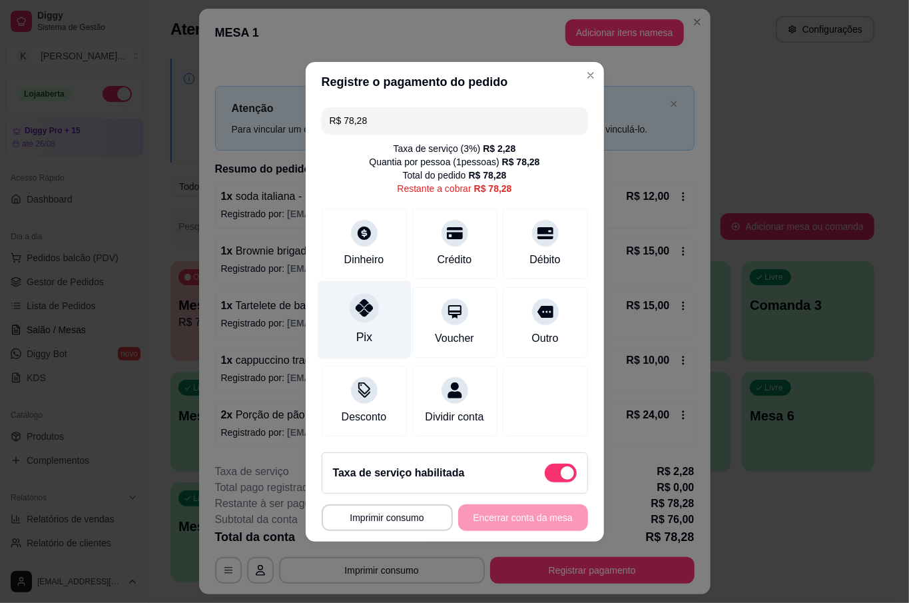
click at [386, 301] on div "Pix" at bounding box center [364, 319] width 94 height 78
type input "R$ 0,00"
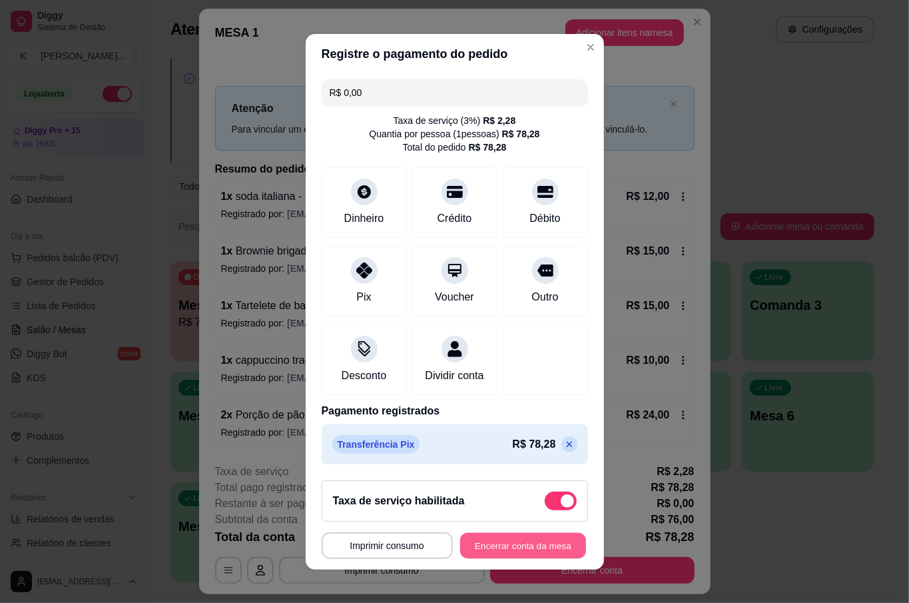
click at [529, 547] on button "Encerrar conta da mesa" at bounding box center [523, 545] width 126 height 26
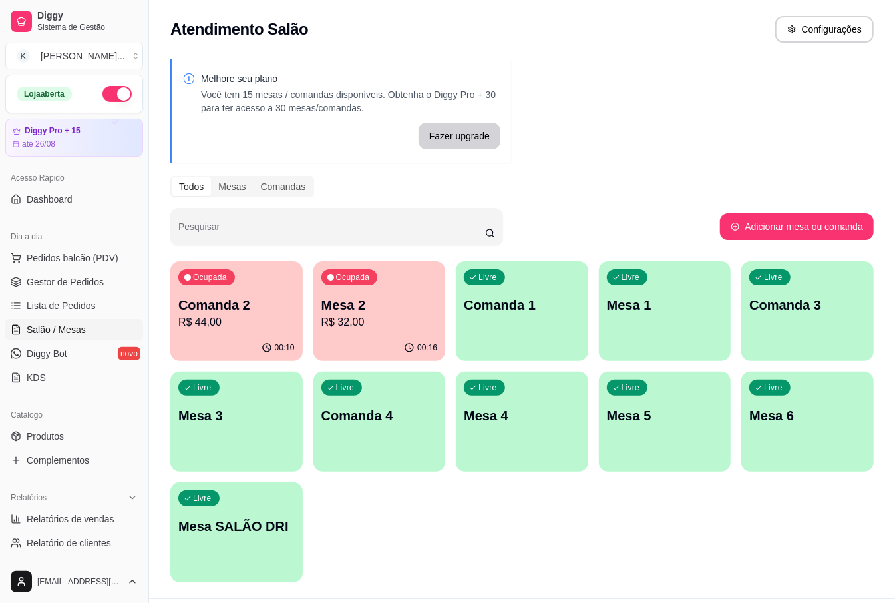
click at [581, 406] on div "Livre Mesa 4" at bounding box center [522, 413] width 132 height 84
click at [557, 304] on p "Comanda 1" at bounding box center [522, 305] width 113 height 18
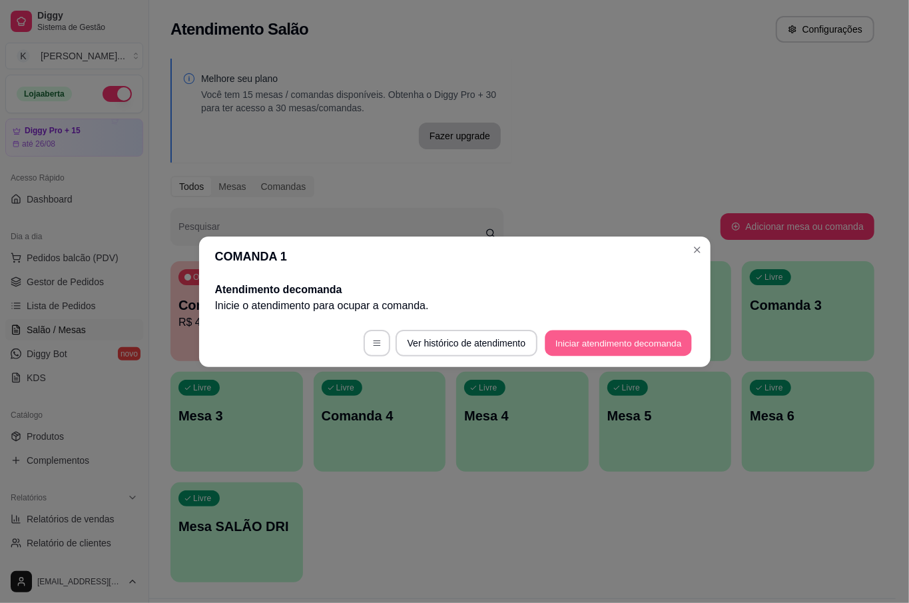
click at [605, 334] on button "Iniciar atendimento de comanda" at bounding box center [618, 343] width 147 height 26
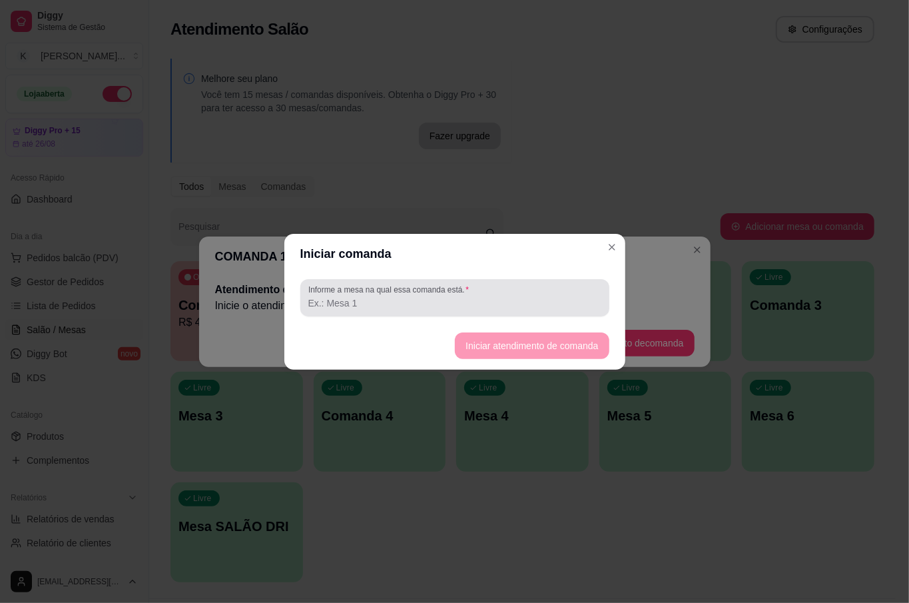
click at [565, 282] on div "Informe a mesa na qual essa comanda está." at bounding box center [454, 297] width 309 height 37
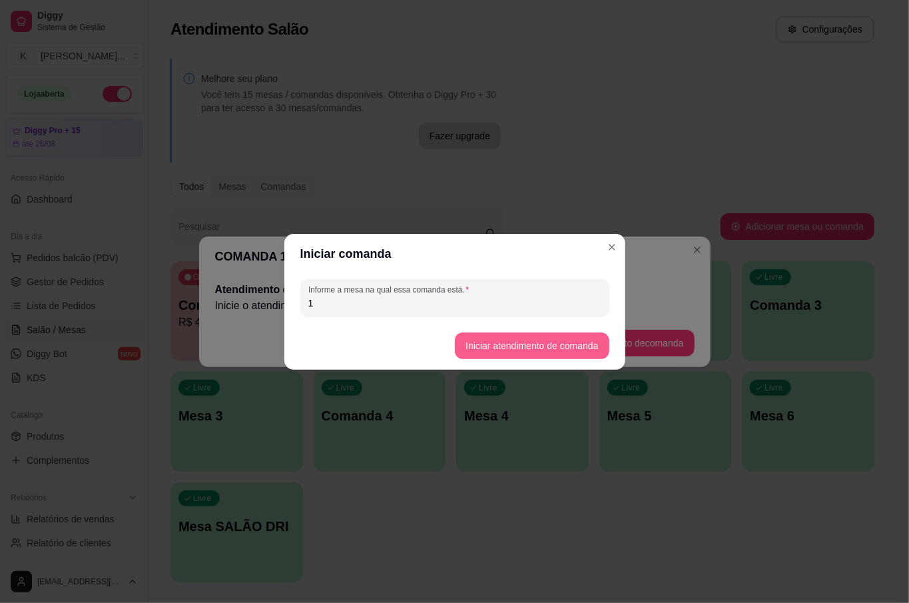
type input "1"
click at [558, 342] on button "Iniciar atendimento de comanda" at bounding box center [532, 345] width 154 height 27
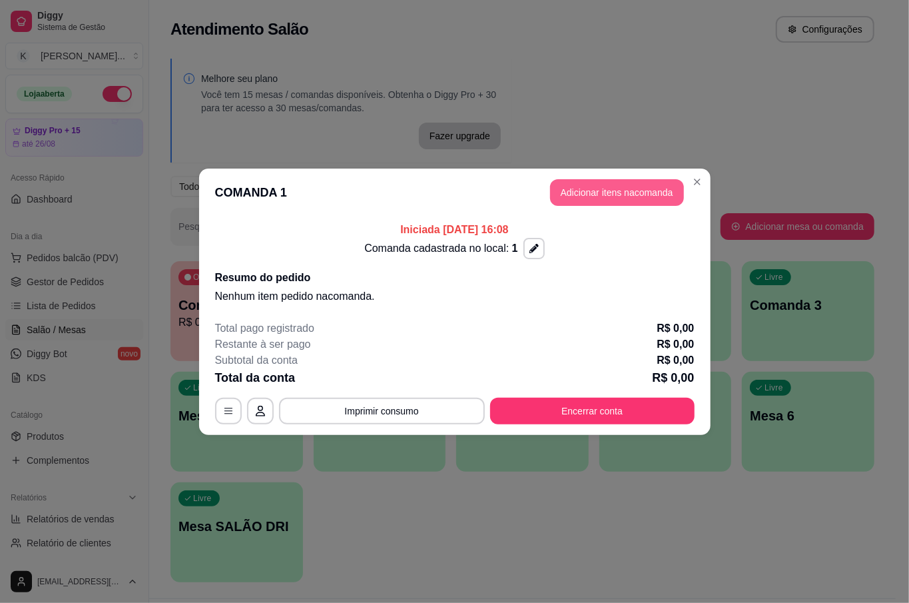
click at [623, 186] on button "Adicionar itens na comanda" at bounding box center [617, 192] width 134 height 27
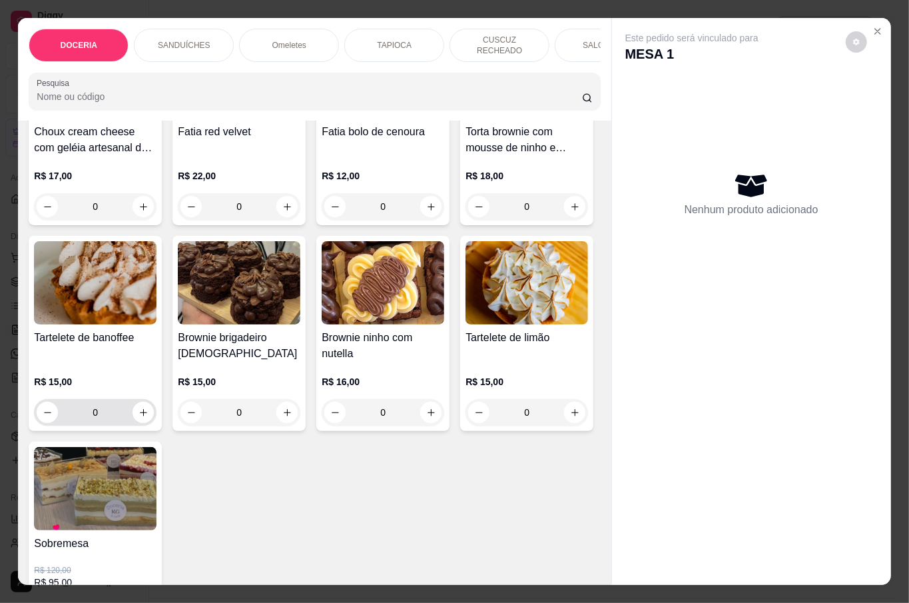
scroll to position [443, 0]
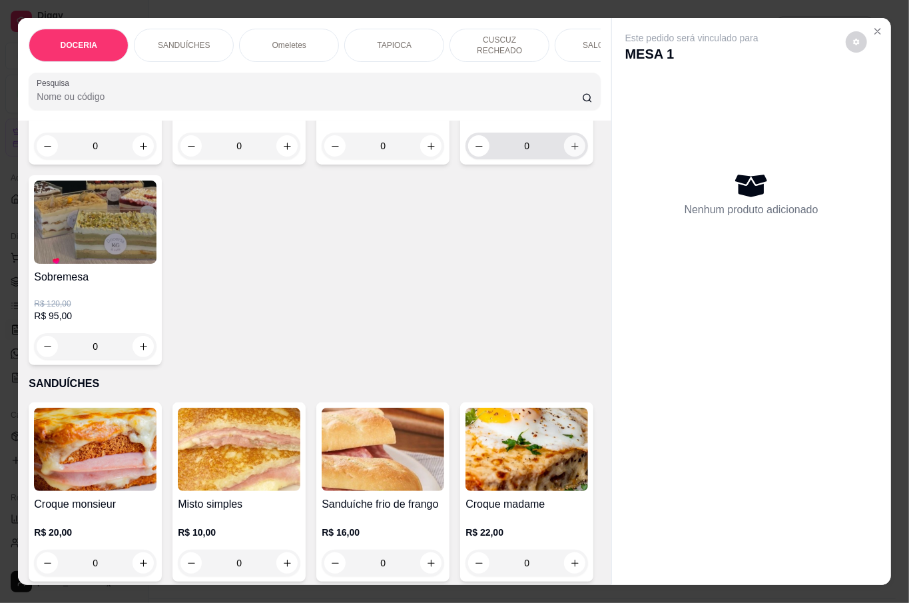
click at [564, 156] on button "increase-product-quantity" at bounding box center [574, 145] width 21 height 21
type input "1"
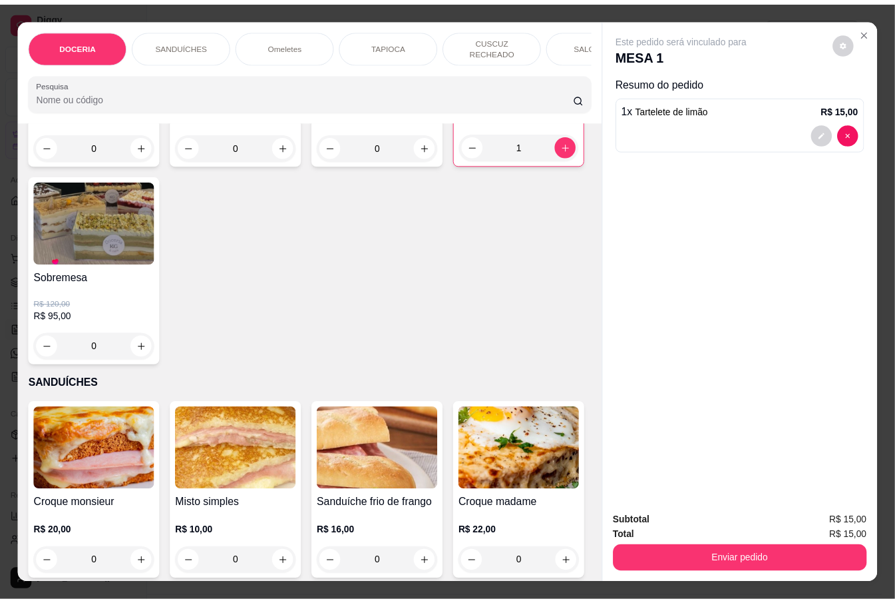
scroll to position [89, 0]
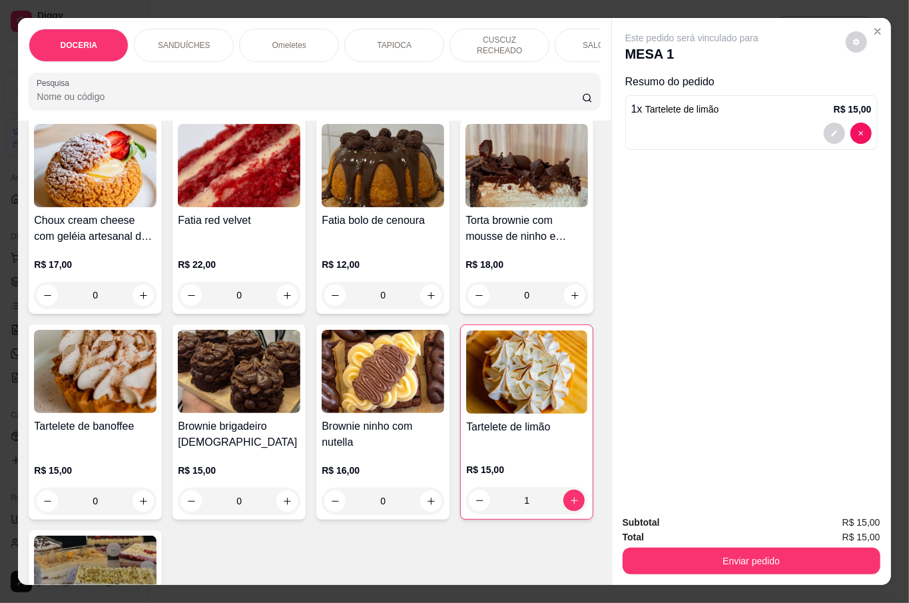
click at [298, 490] on button "increase-product-quantity" at bounding box center [286, 500] width 21 height 21
type input "1"
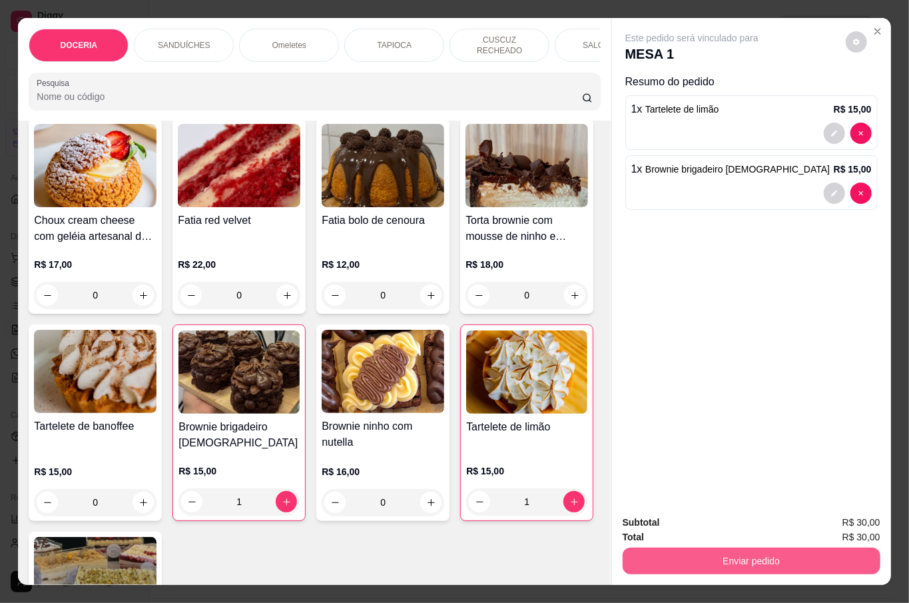
click at [724, 549] on button "Enviar pedido" at bounding box center [751, 560] width 258 height 27
click at [722, 518] on button "Não registrar e enviar pedido" at bounding box center [705, 521] width 138 height 25
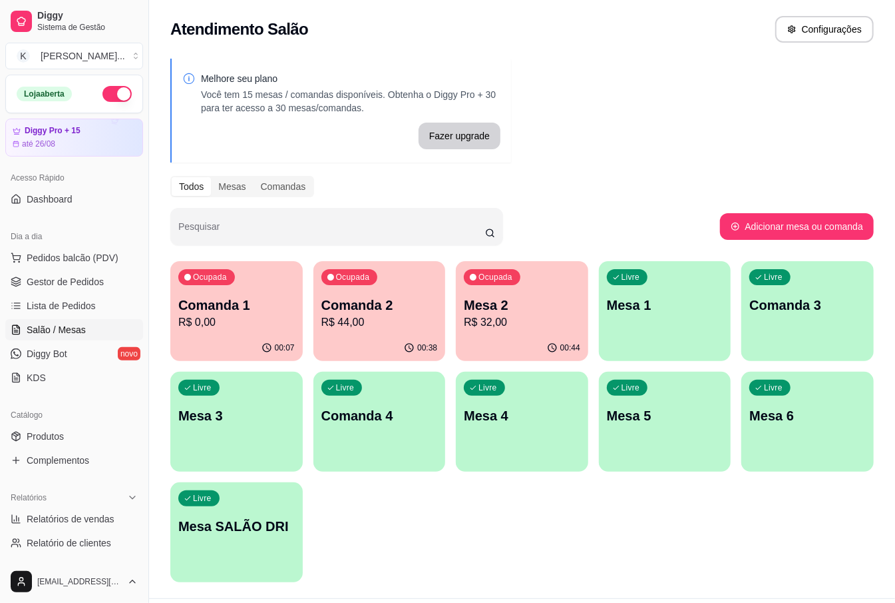
click at [690, 93] on div "Melhore seu plano Você tem 15 mesas / comandas disponíveis. Obtenha o Diggy Pro…" at bounding box center [522, 324] width 746 height 547
click at [253, 302] on p "Comanda 1" at bounding box center [236, 305] width 117 height 19
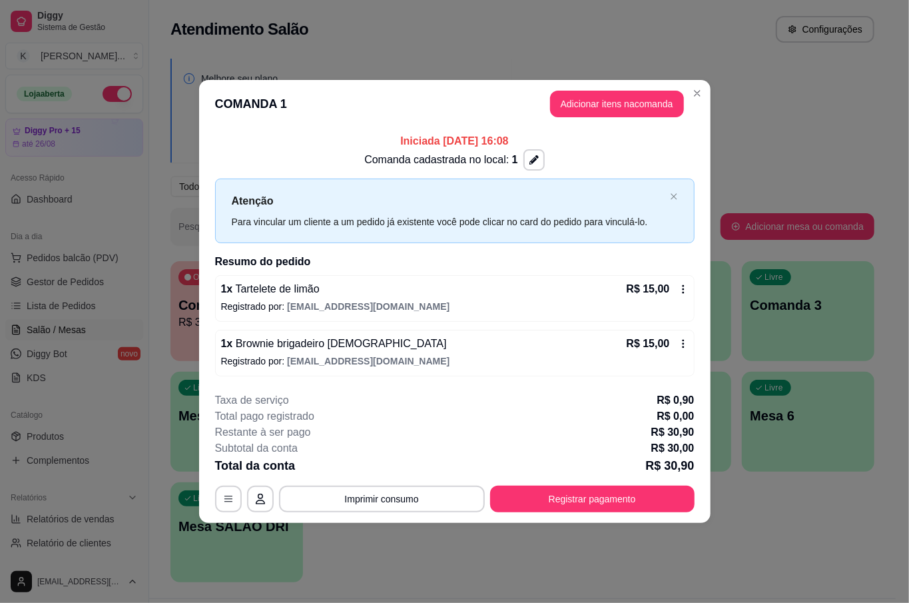
click at [584, 498] on button "Registrar pagamento" at bounding box center [592, 498] width 204 height 27
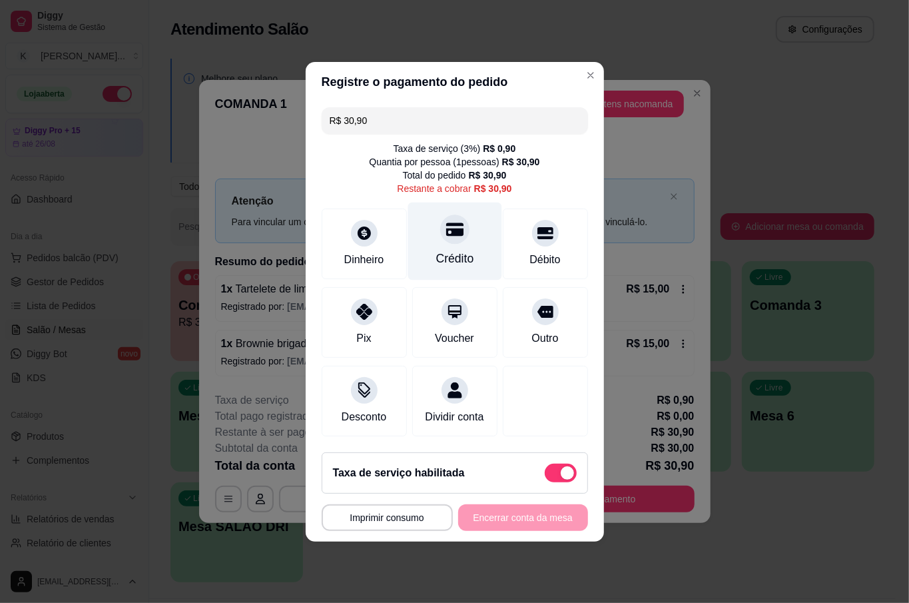
click at [451, 238] on div "Crédito" at bounding box center [454, 241] width 94 height 78
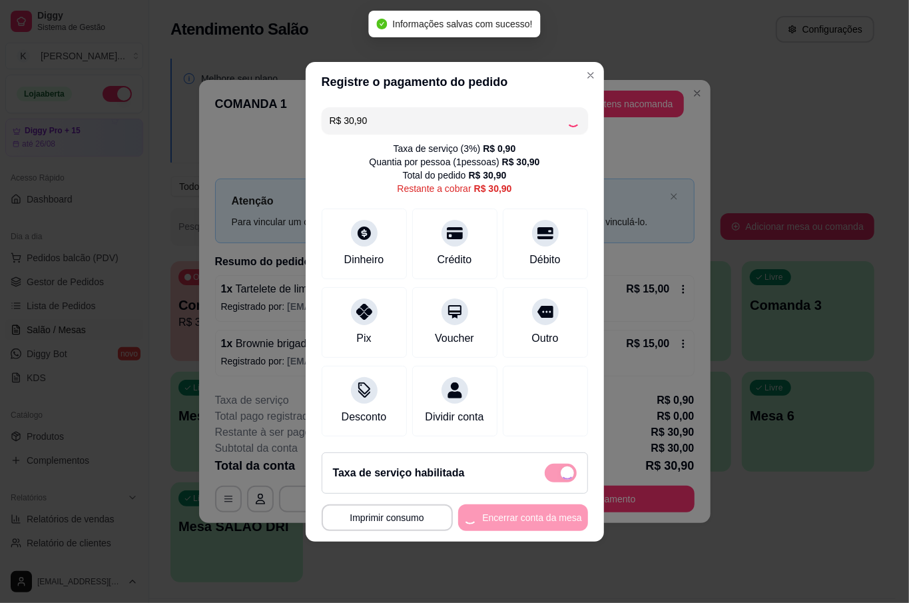
type input "R$ 0,00"
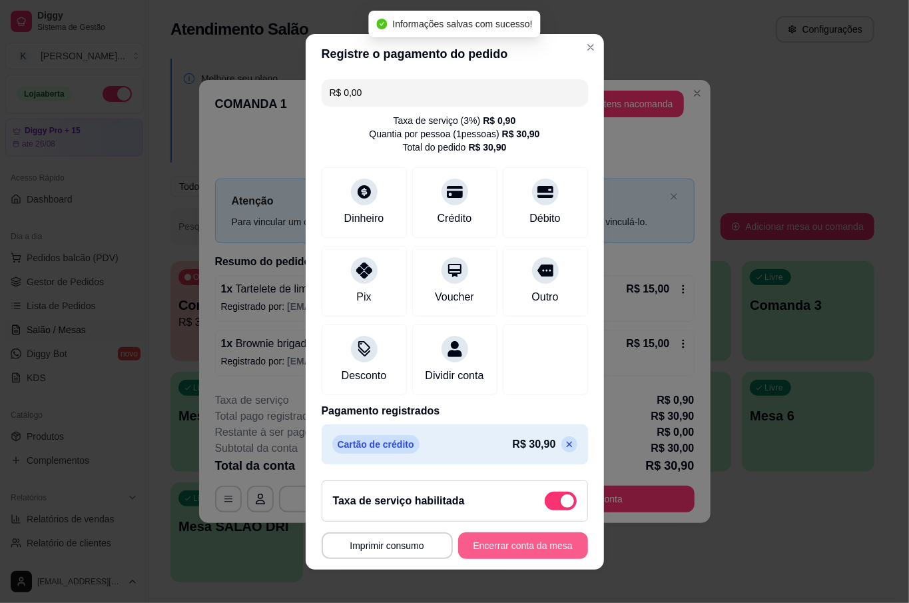
click at [528, 539] on button "Encerrar conta da mesa" at bounding box center [523, 545] width 130 height 27
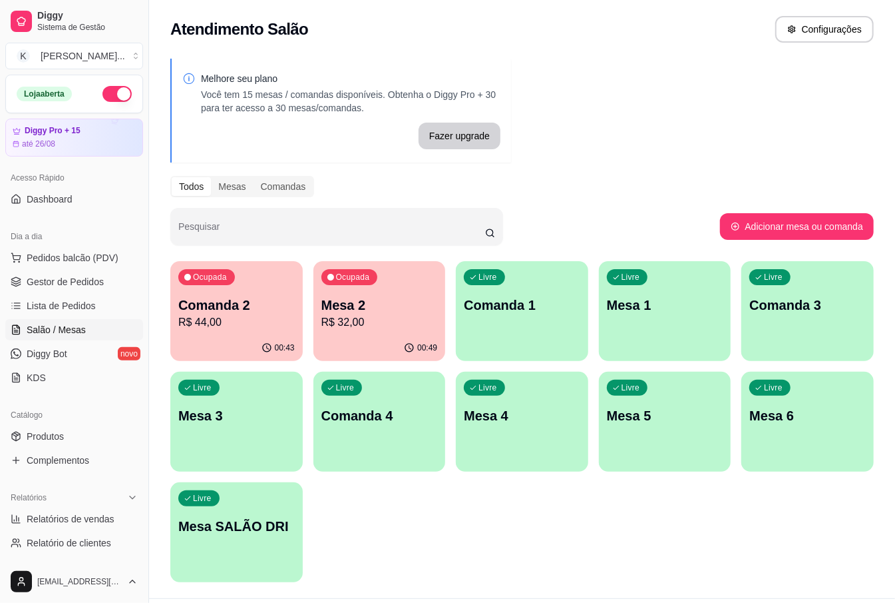
click at [385, 306] on p "Mesa 2" at bounding box center [380, 305] width 117 height 19
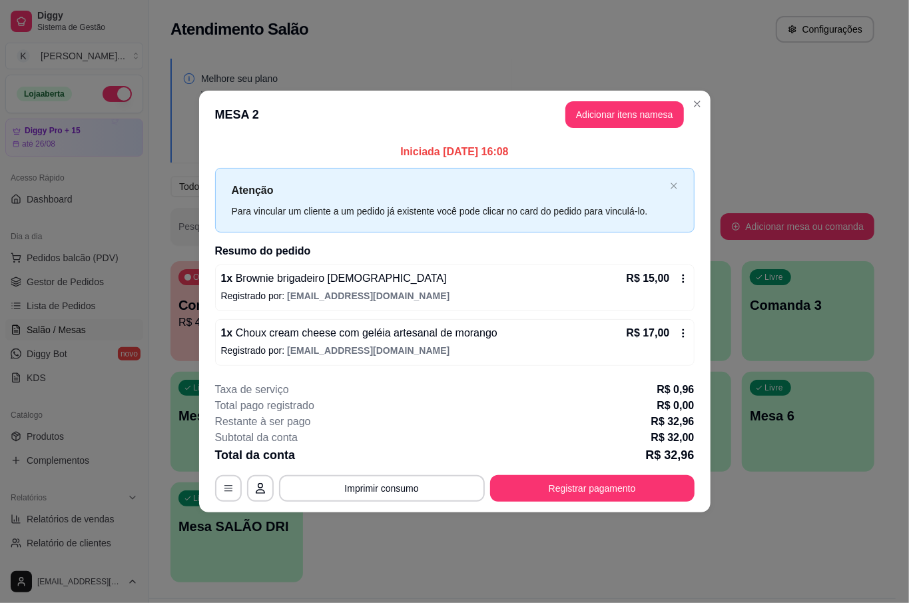
click at [565, 503] on footer "**********" at bounding box center [454, 441] width 511 height 141
click at [565, 493] on button "Registrar pagamento" at bounding box center [592, 488] width 204 height 27
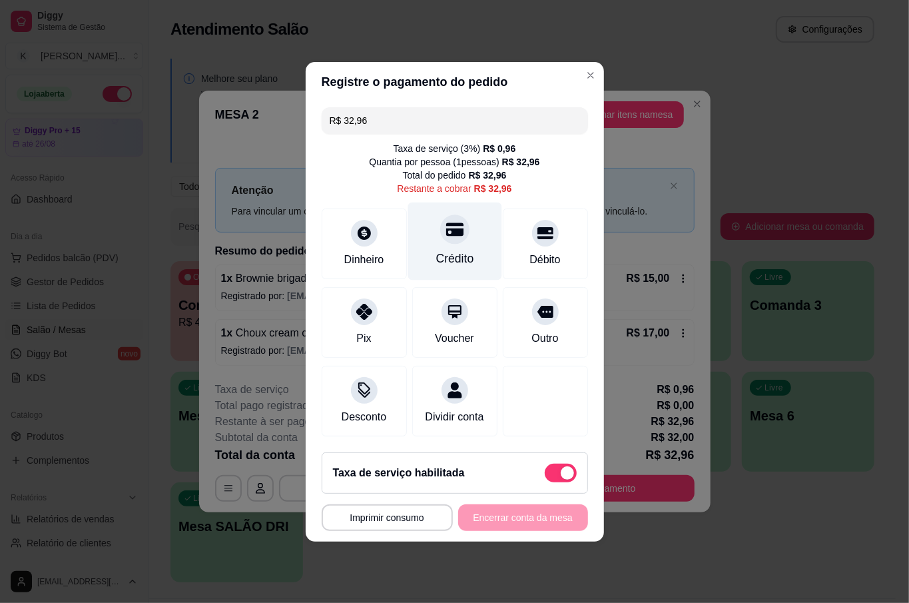
click at [461, 250] on div "Crédito" at bounding box center [454, 258] width 38 height 17
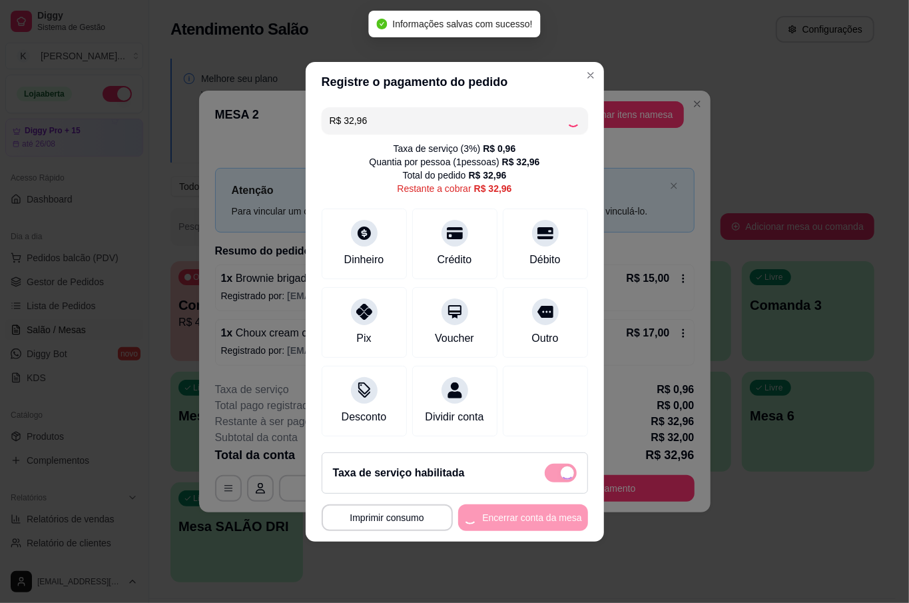
type input "R$ 0,00"
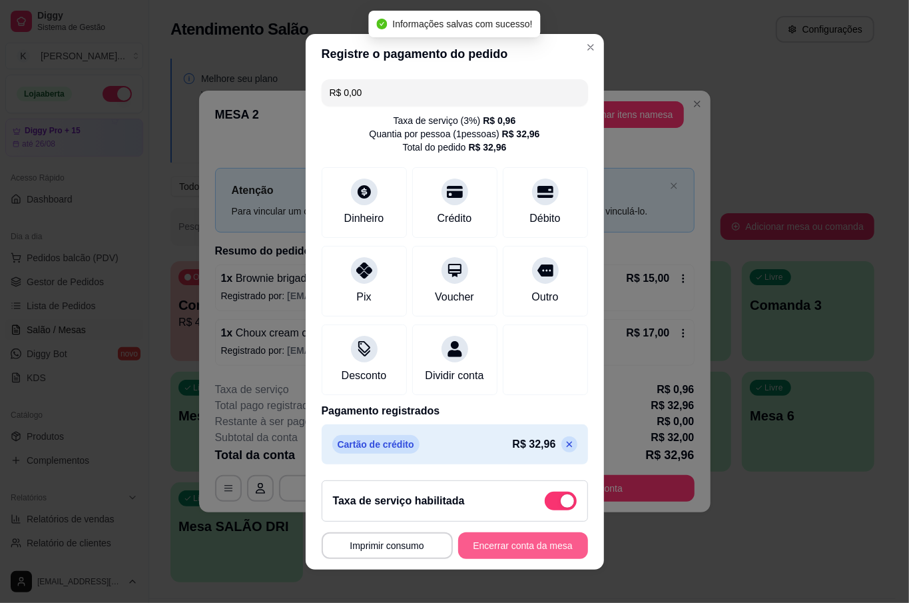
click at [509, 565] on footer "**********" at bounding box center [455, 519] width 298 height 100
click at [511, 547] on button "Encerrar conta da mesa" at bounding box center [523, 545] width 130 height 27
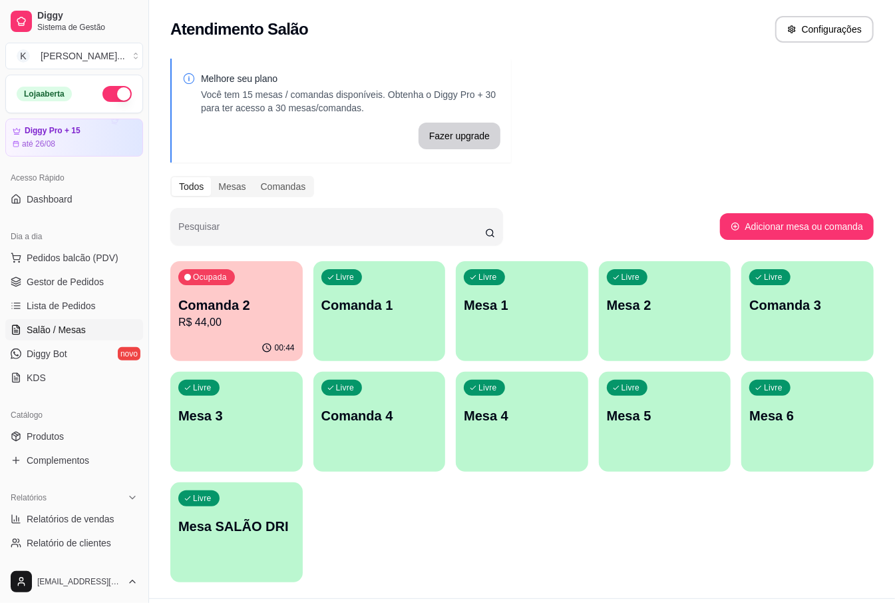
click at [253, 297] on p "Comanda 2" at bounding box center [236, 305] width 117 height 19
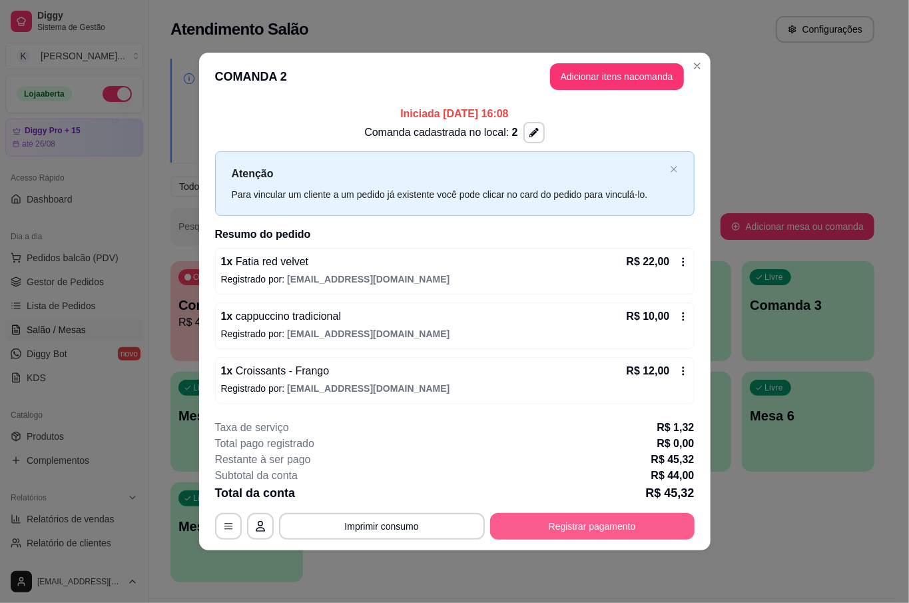
click at [597, 519] on button "Registrar pagamento" at bounding box center [592, 526] width 204 height 27
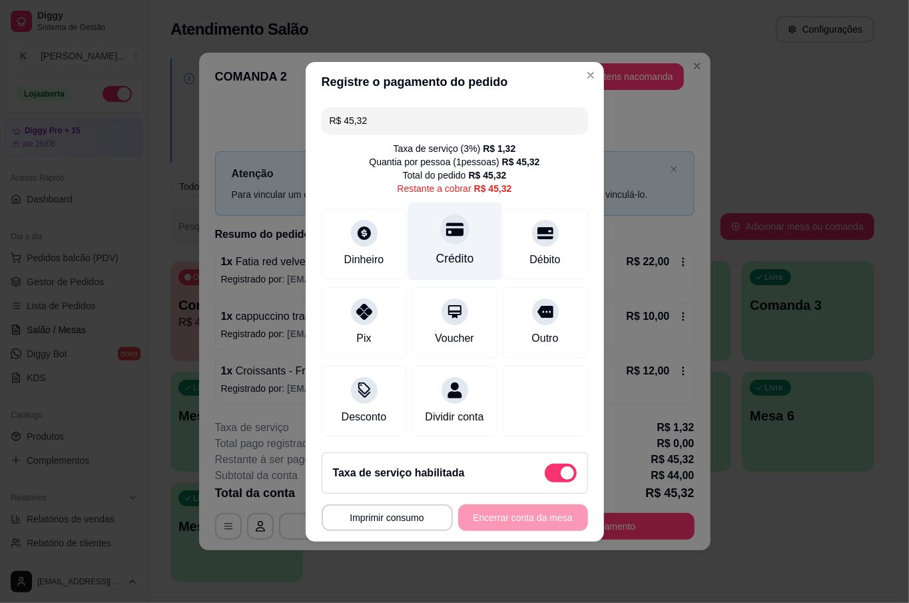
click at [467, 249] on div "Crédito" at bounding box center [454, 241] width 94 height 78
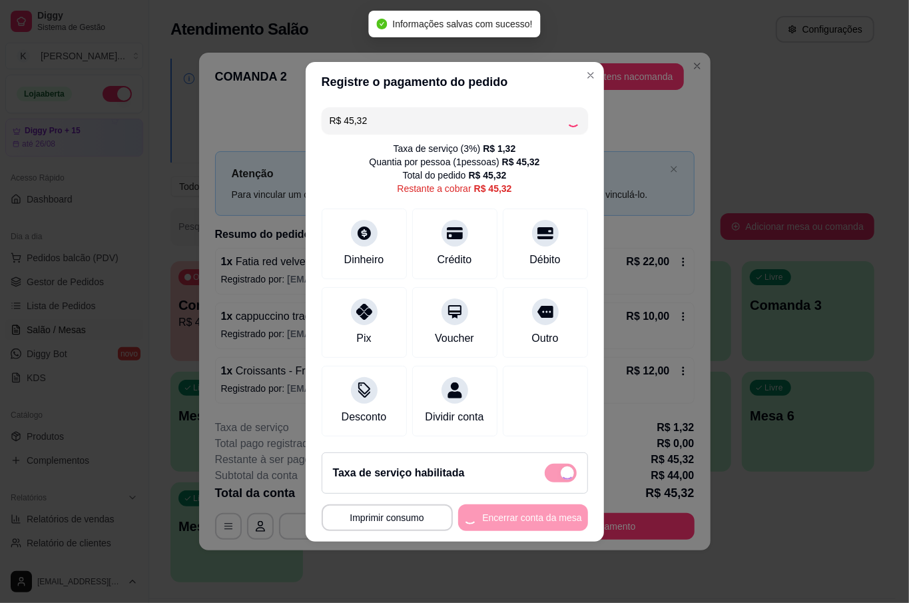
type input "R$ 0,00"
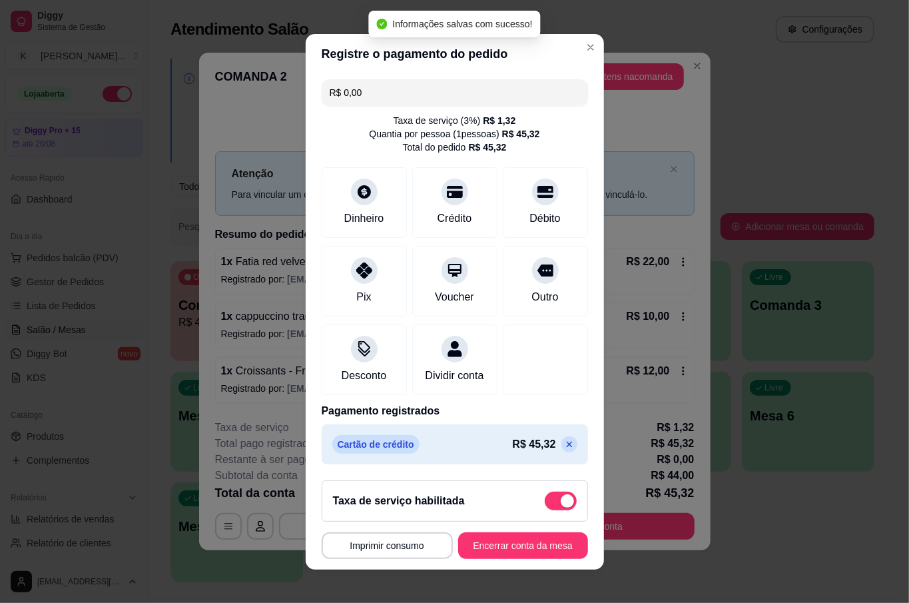
click at [511, 549] on button "Encerrar conta da mesa" at bounding box center [523, 545] width 130 height 27
